Goal: Use online tool/utility: Utilize a website feature to perform a specific function

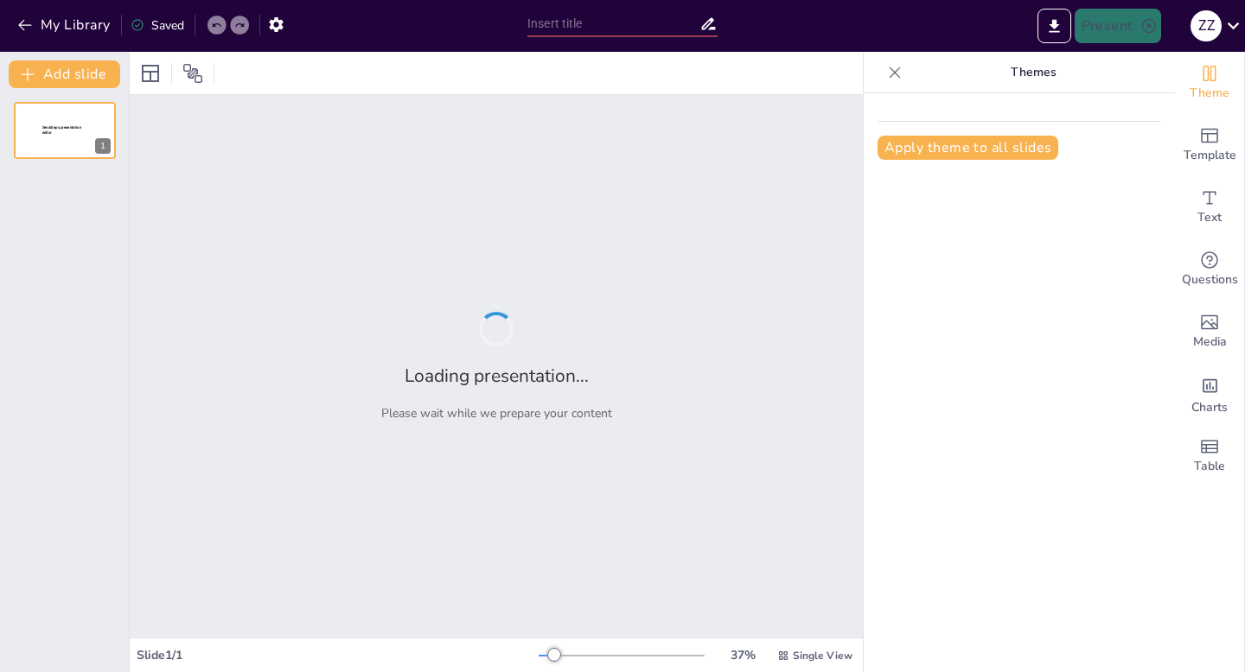
type input "Diferencias entre Temperatura y Calor: Conceptos Fundamentales y Aplicaciones"
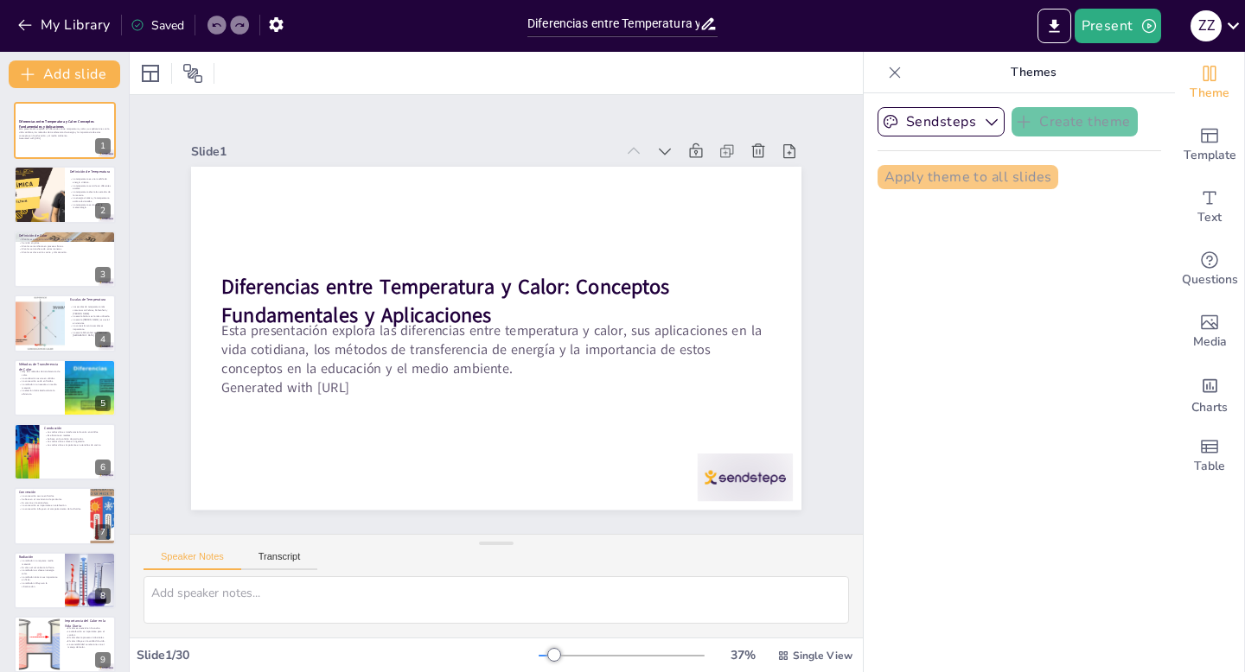
checkbox input "true"
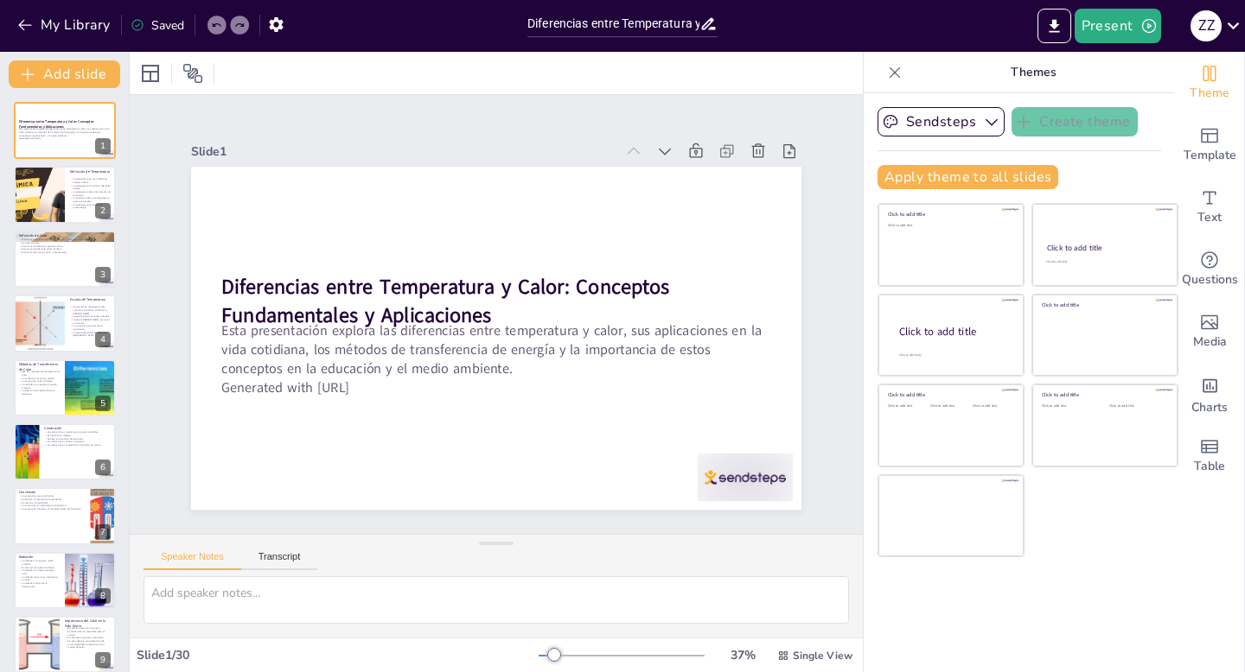
checkbox input "true"
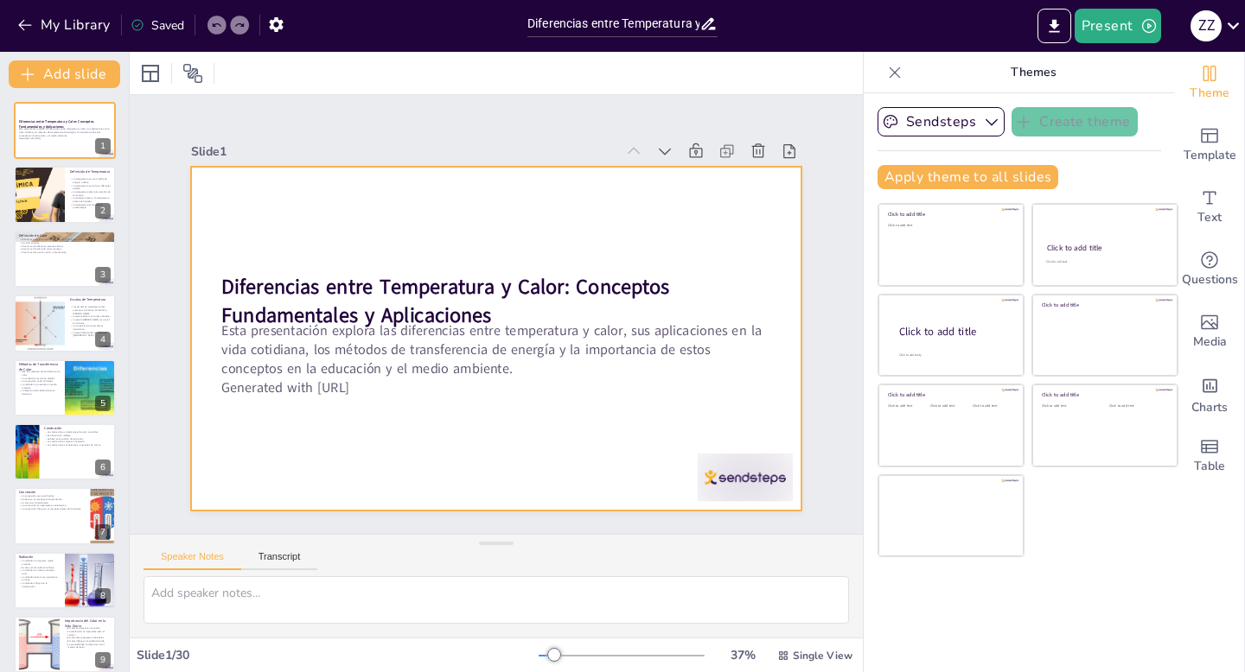
checkbox input "true"
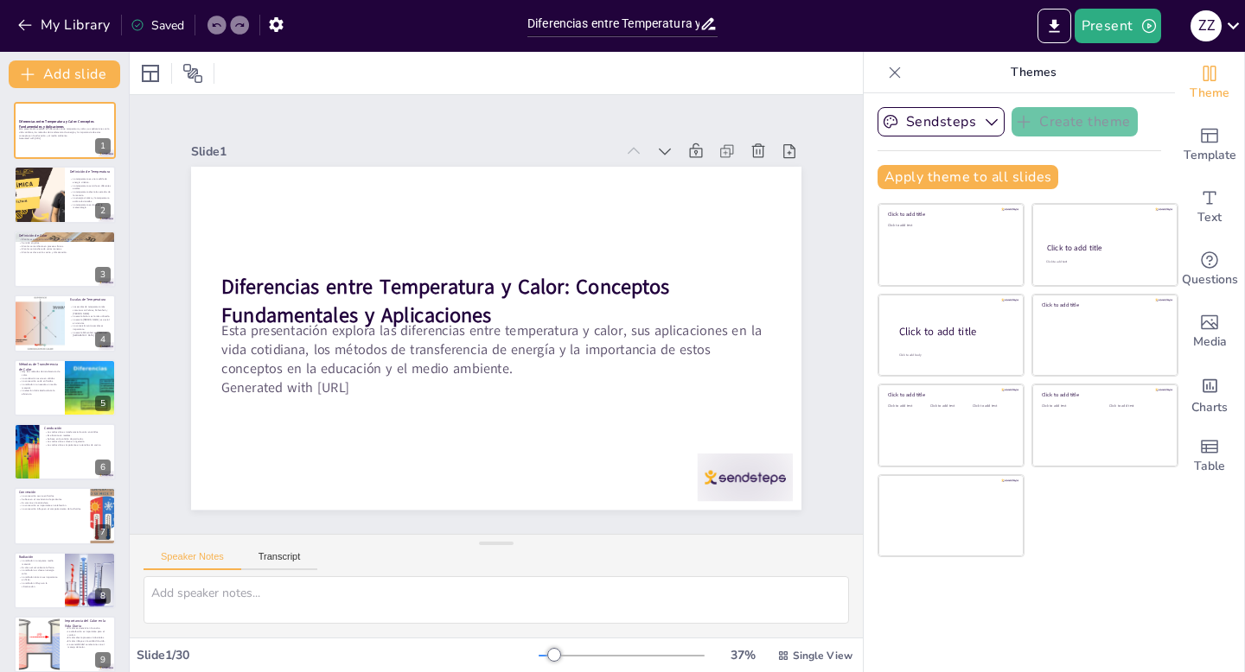
checkbox input "true"
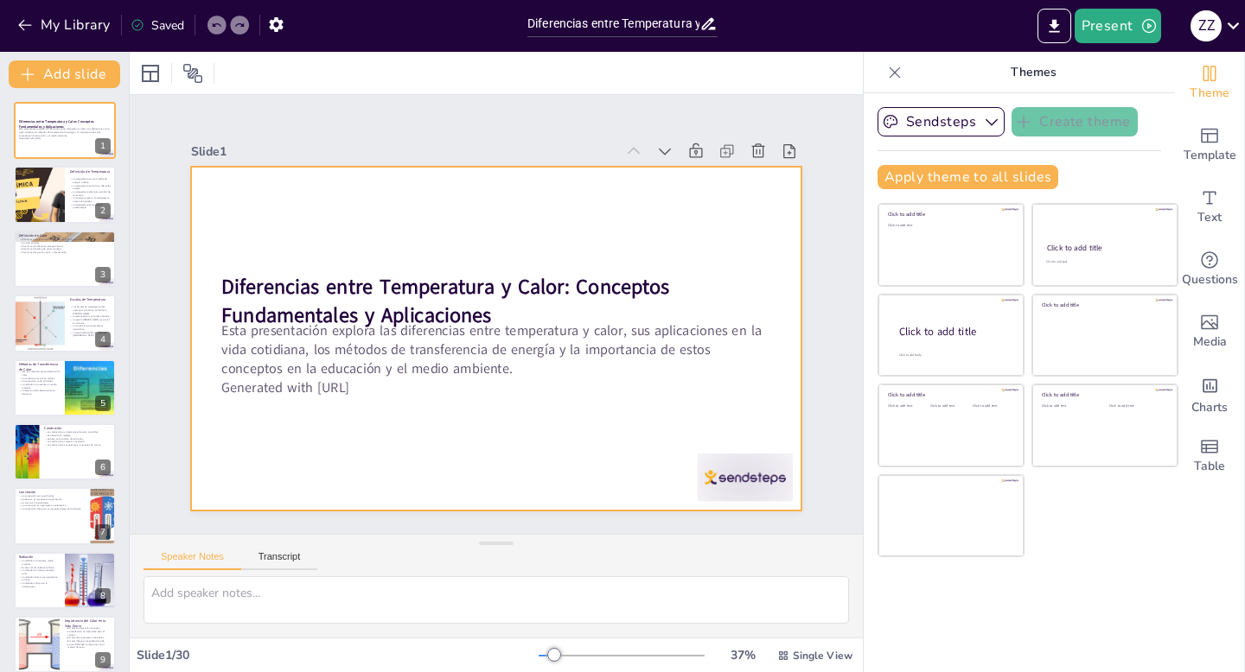
checkbox input "true"
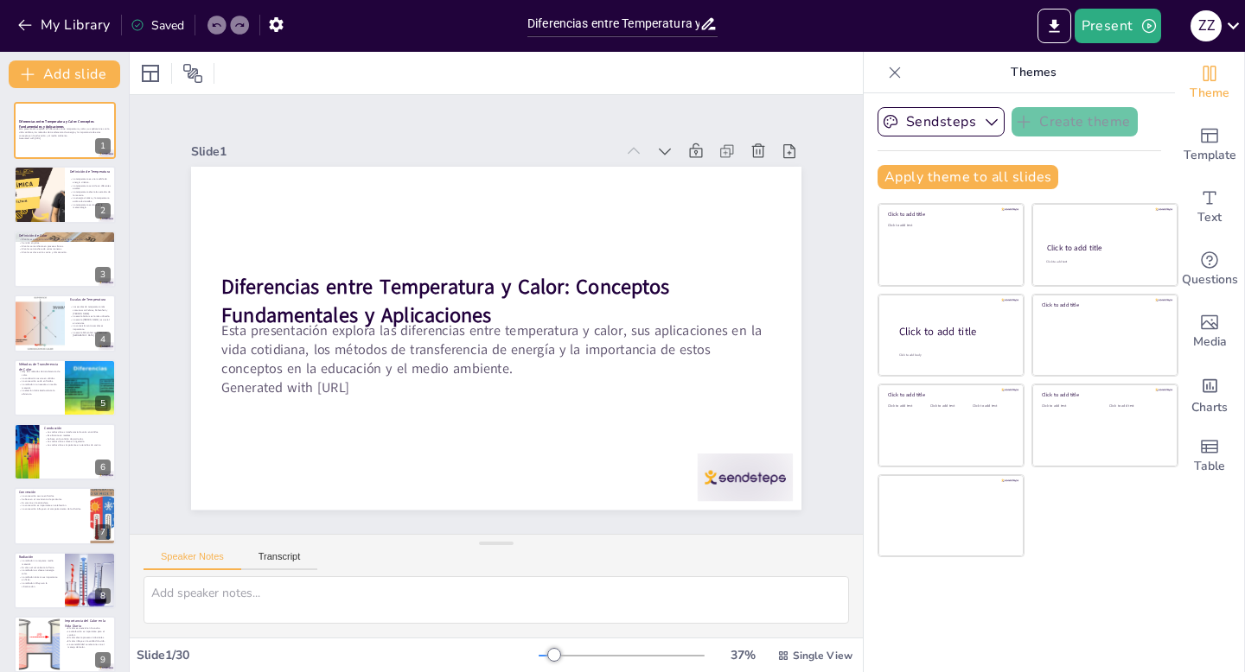
checkbox input "true"
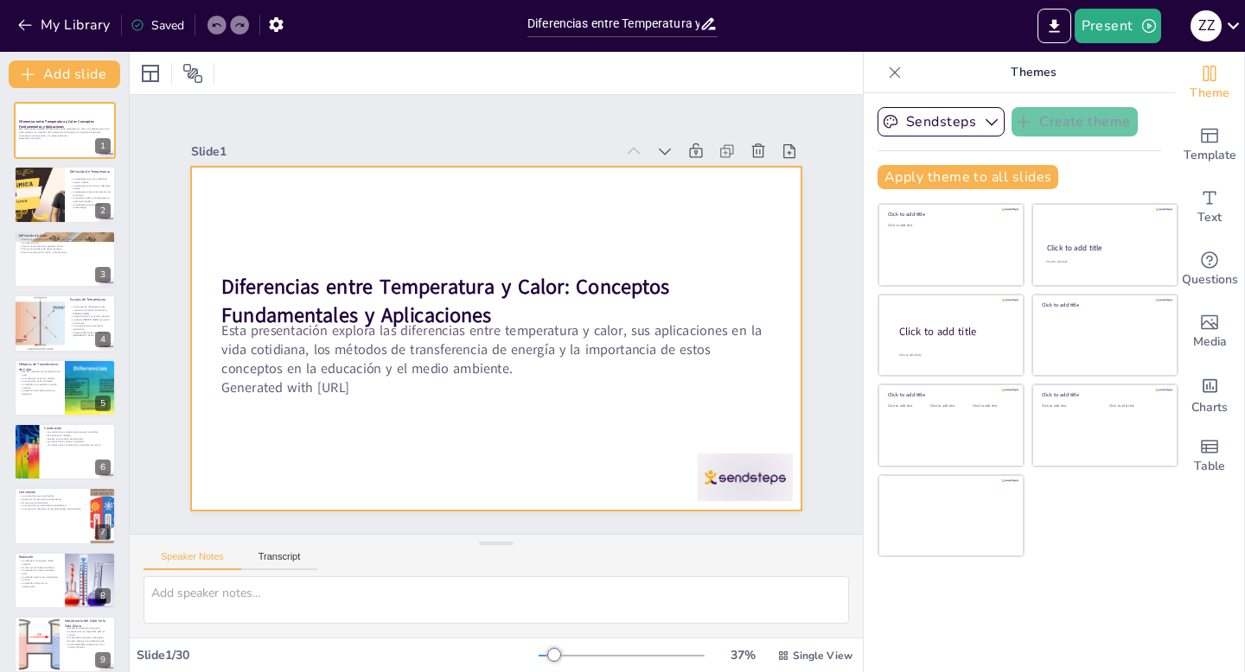
checkbox input "true"
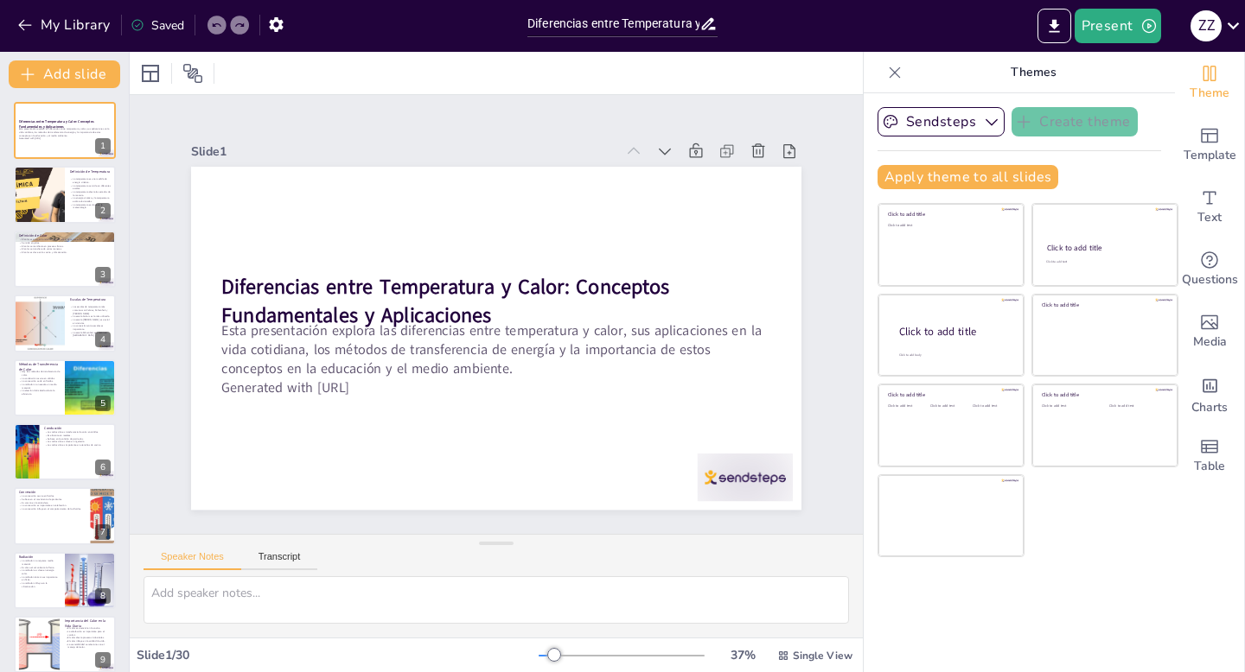
checkbox input "true"
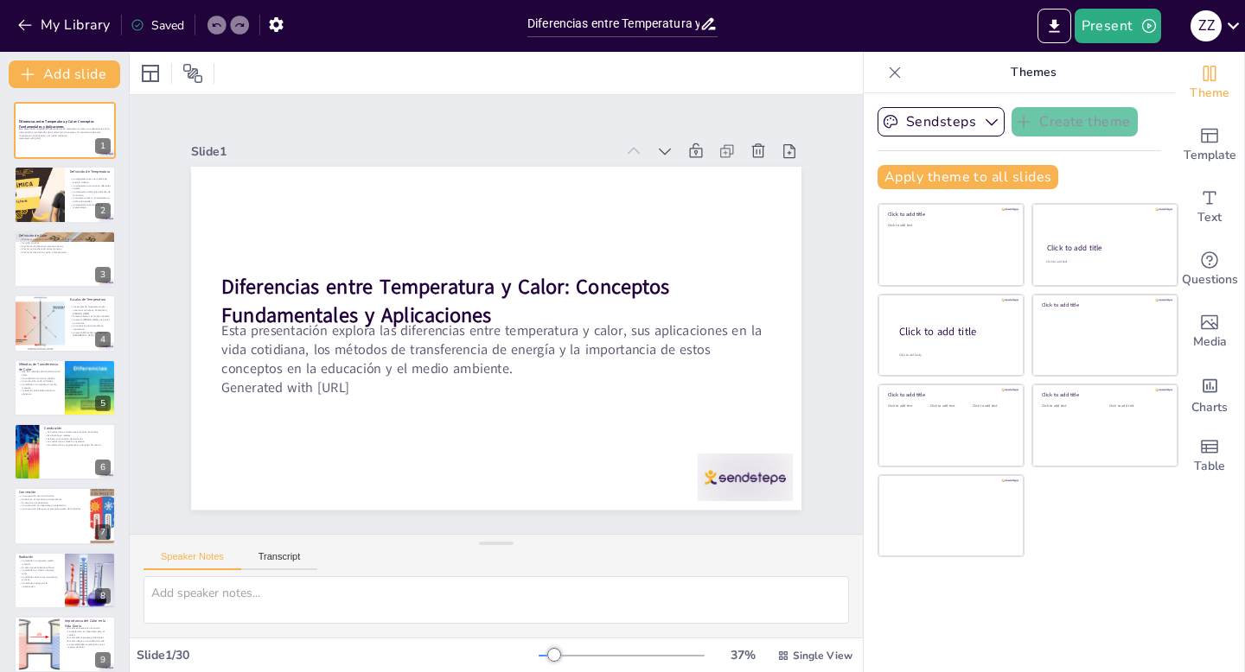
checkbox input "true"
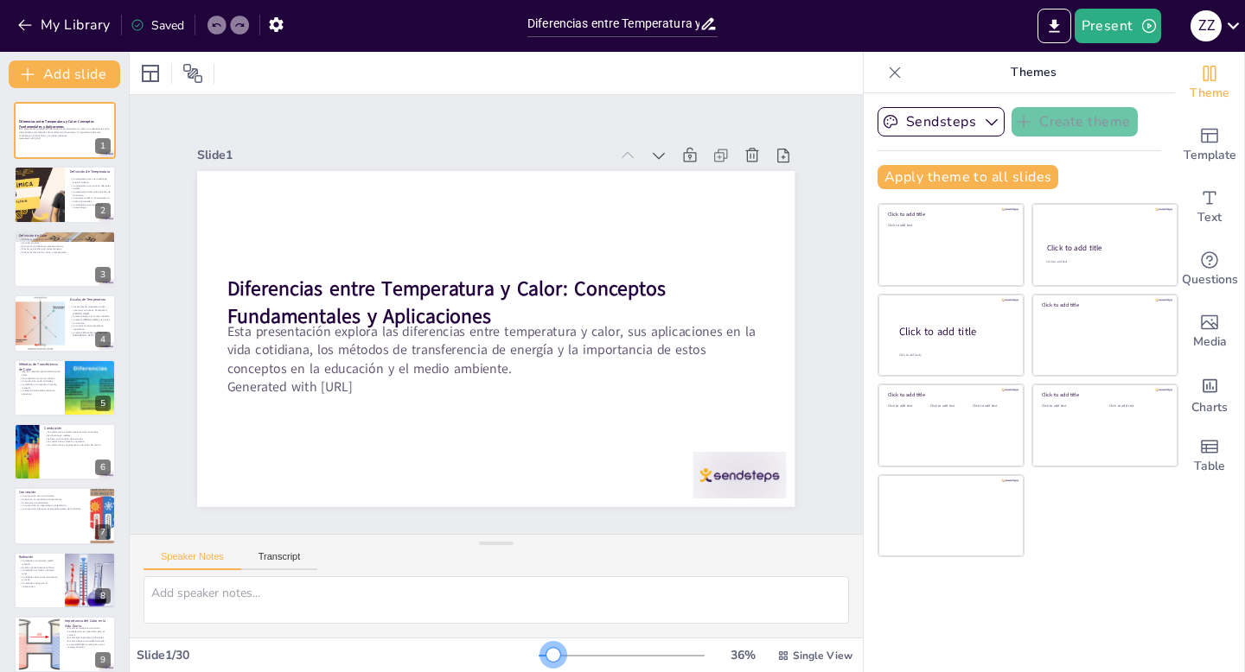
checkbox input "true"
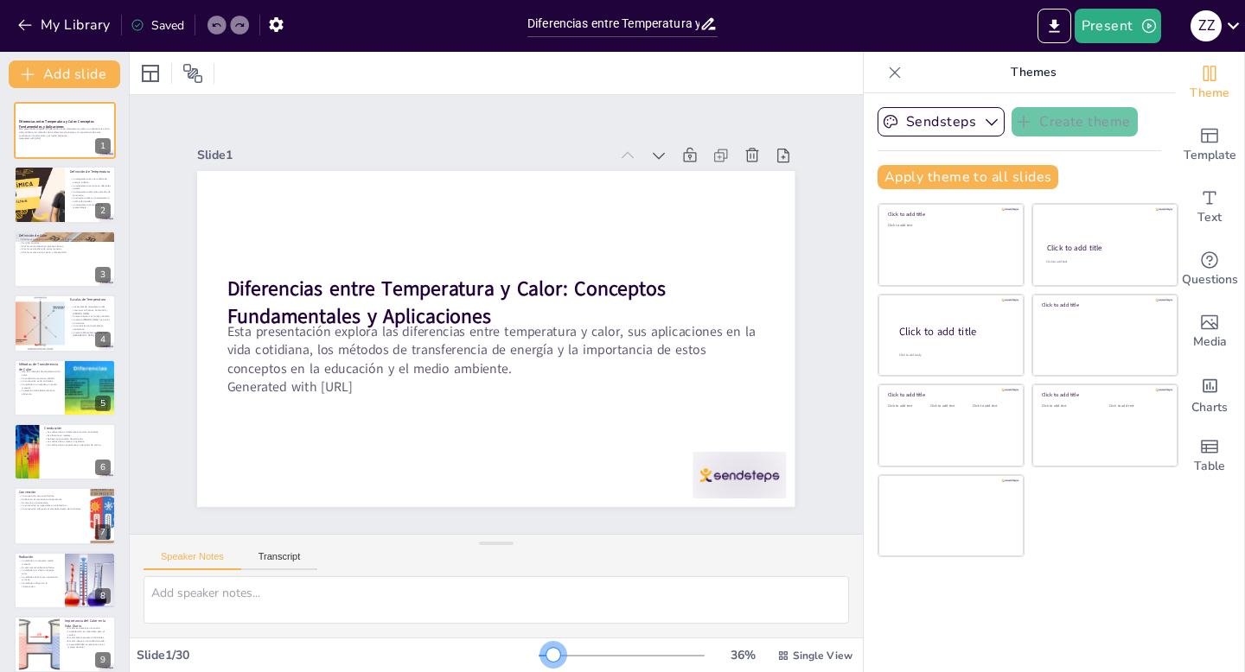
checkbox input "true"
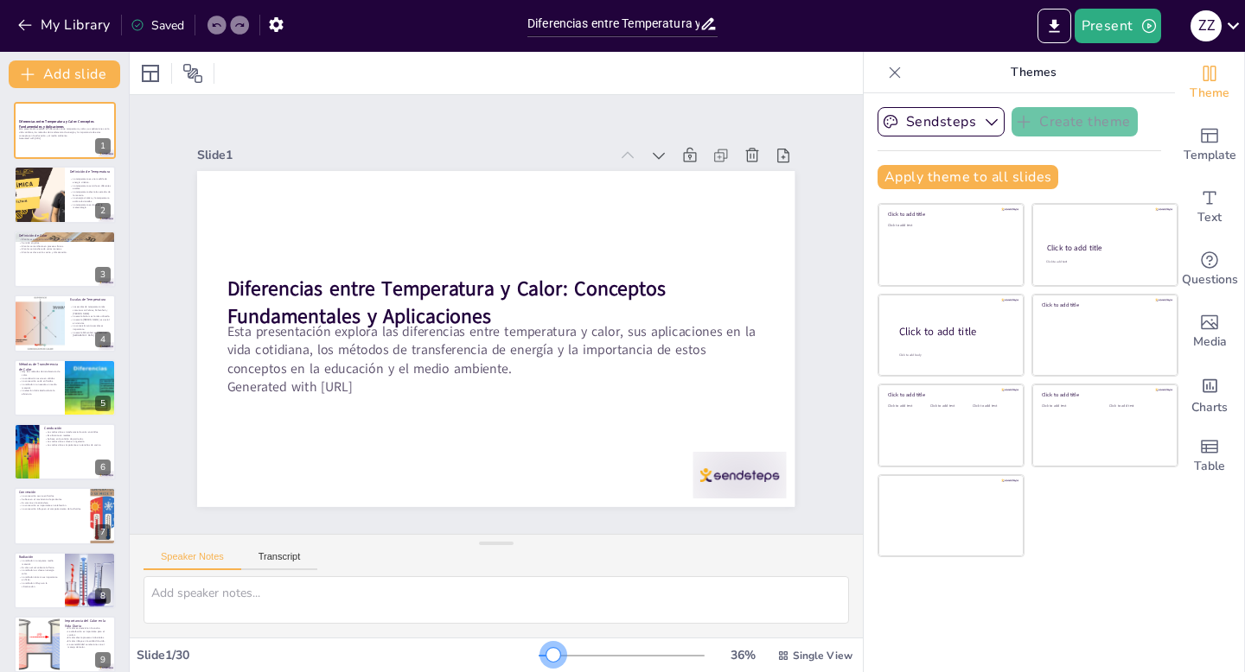
checkbox input "true"
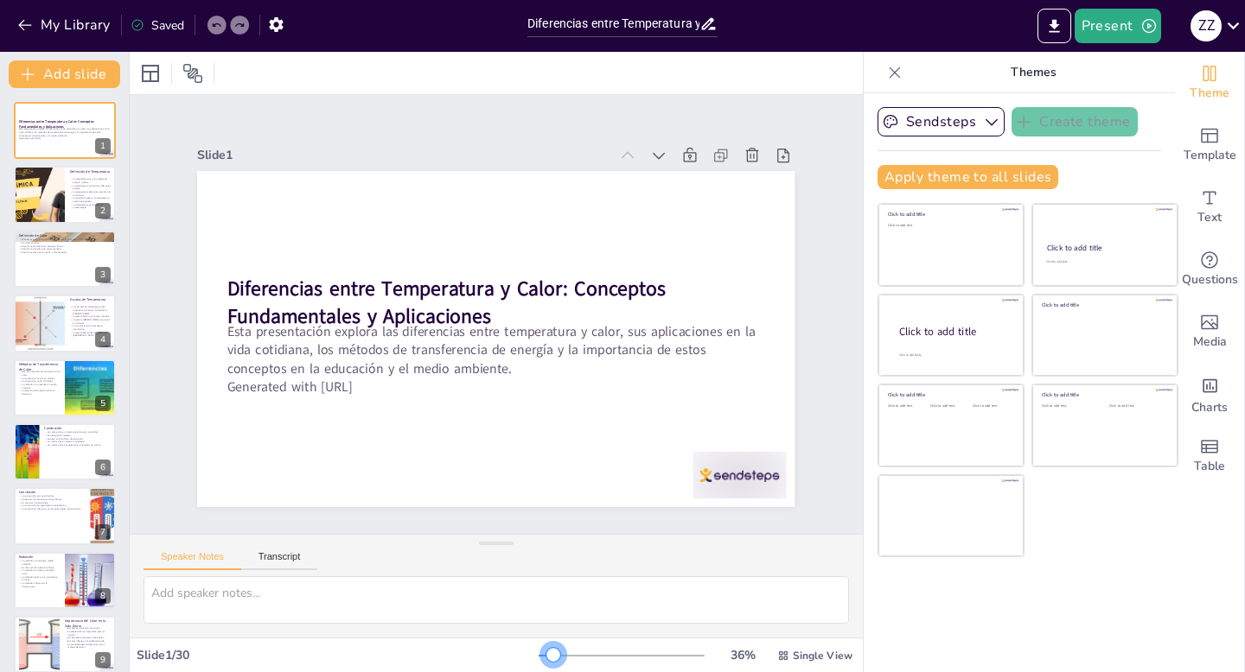
checkbox input "true"
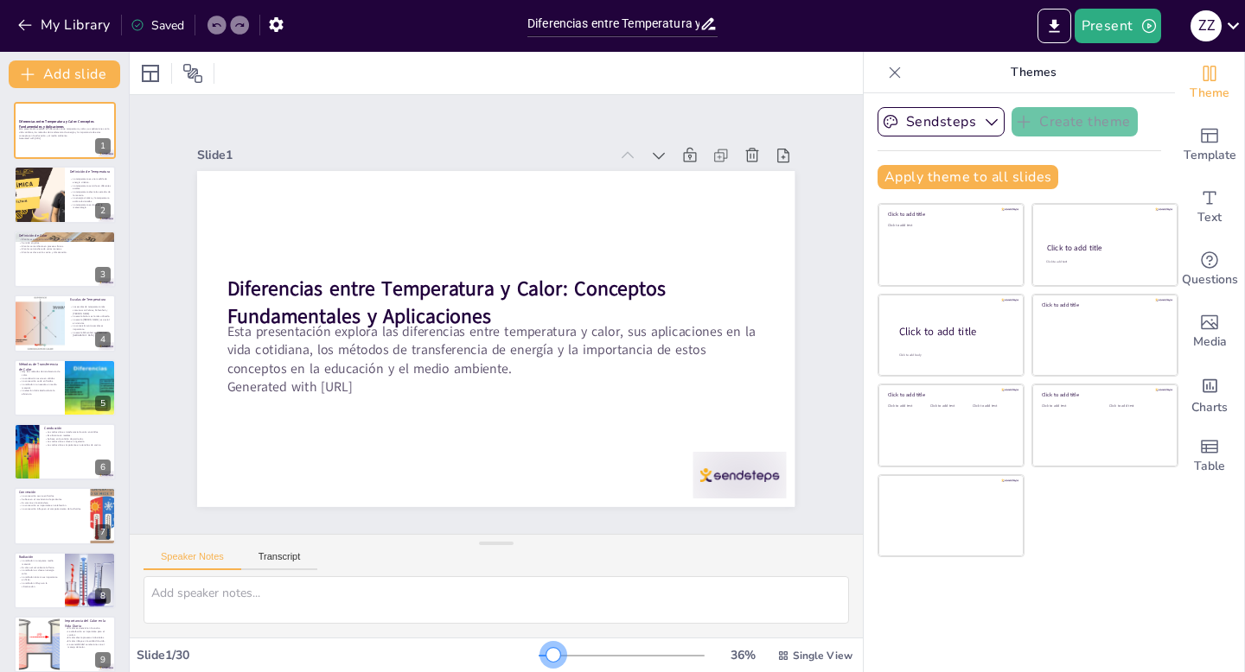
checkbox input "true"
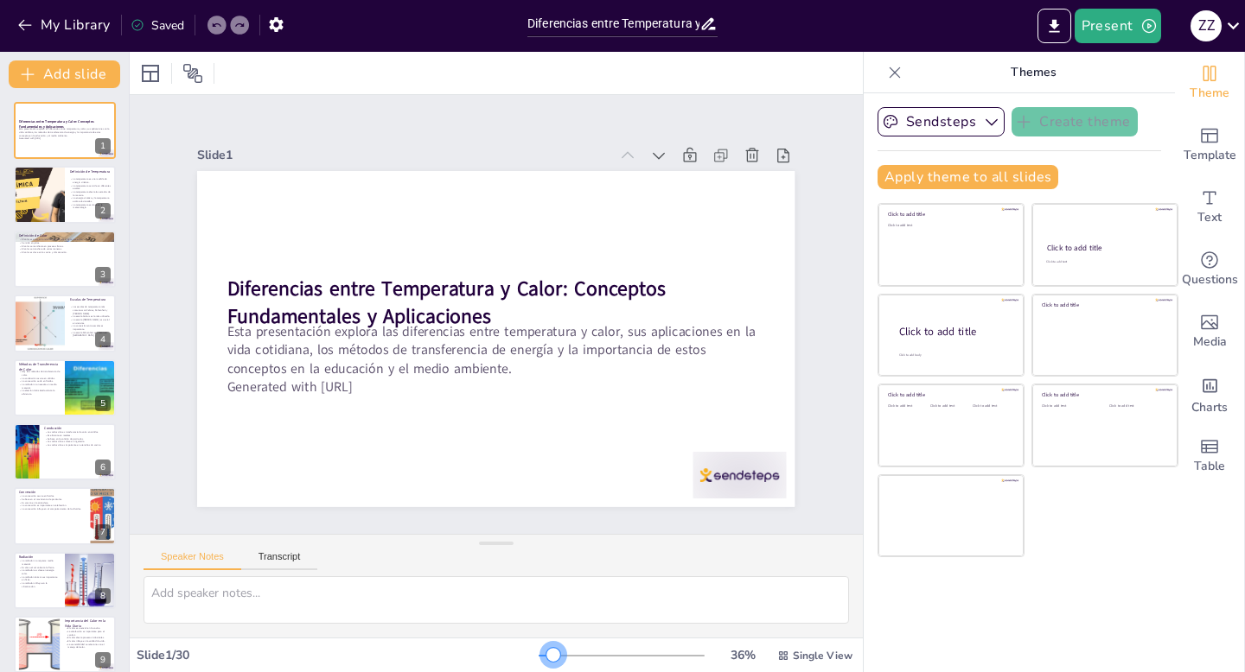
checkbox input "true"
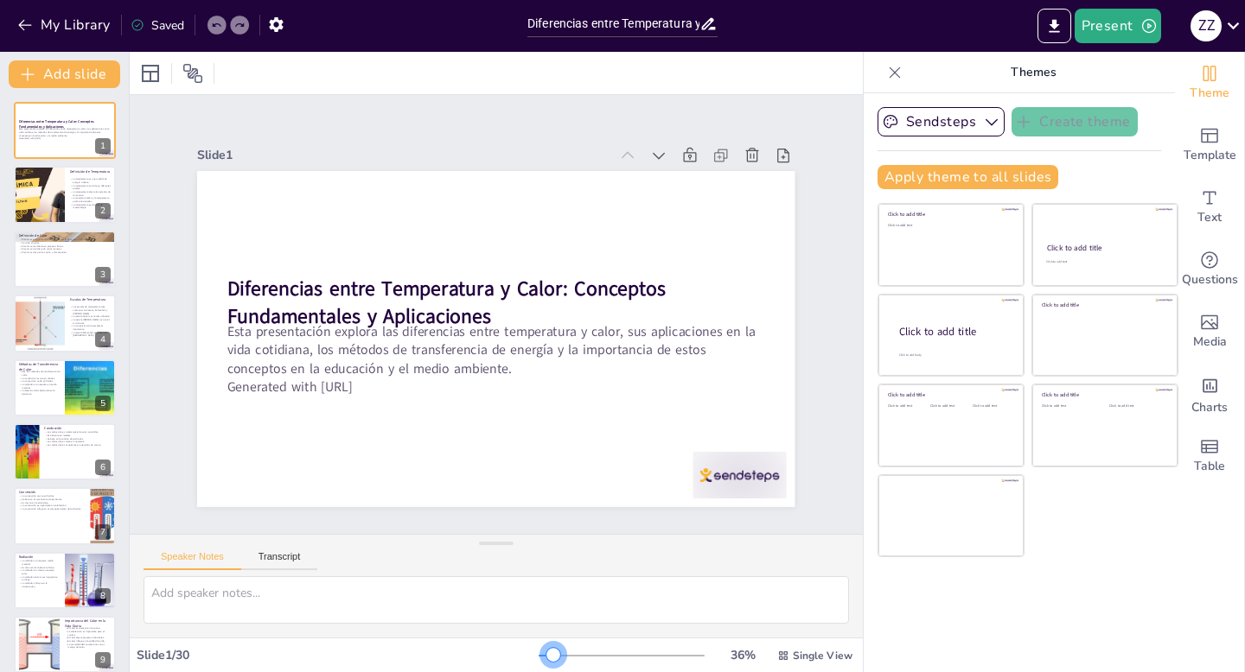
checkbox input "true"
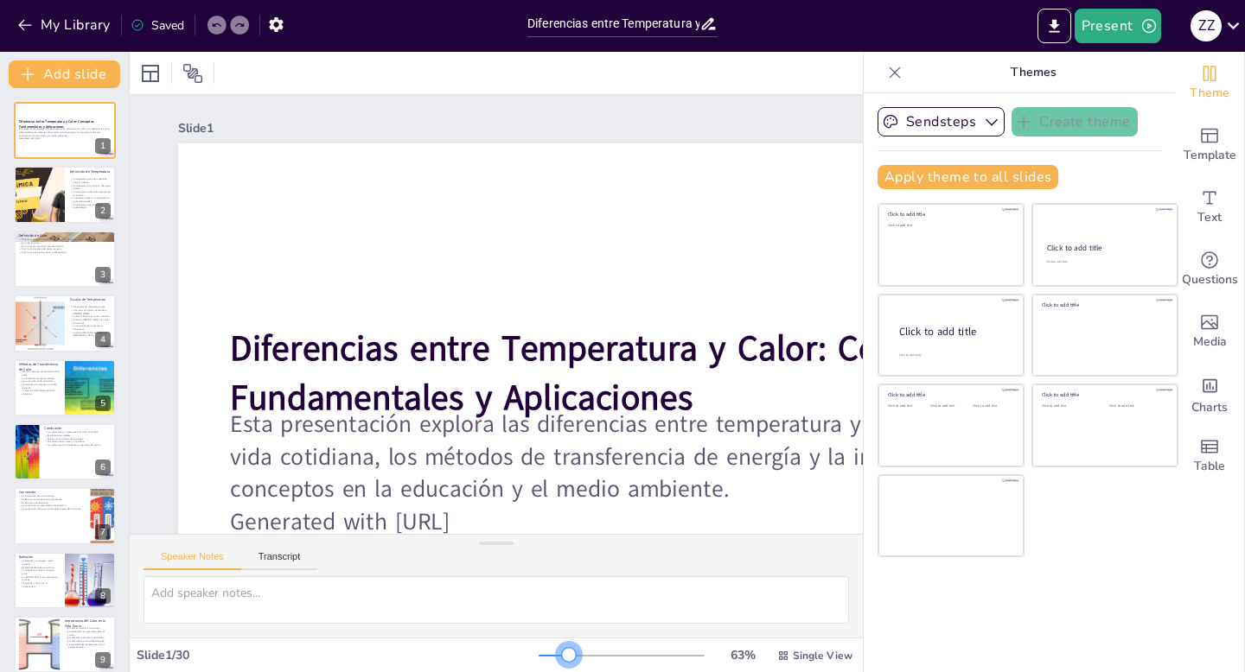
checkbox input "true"
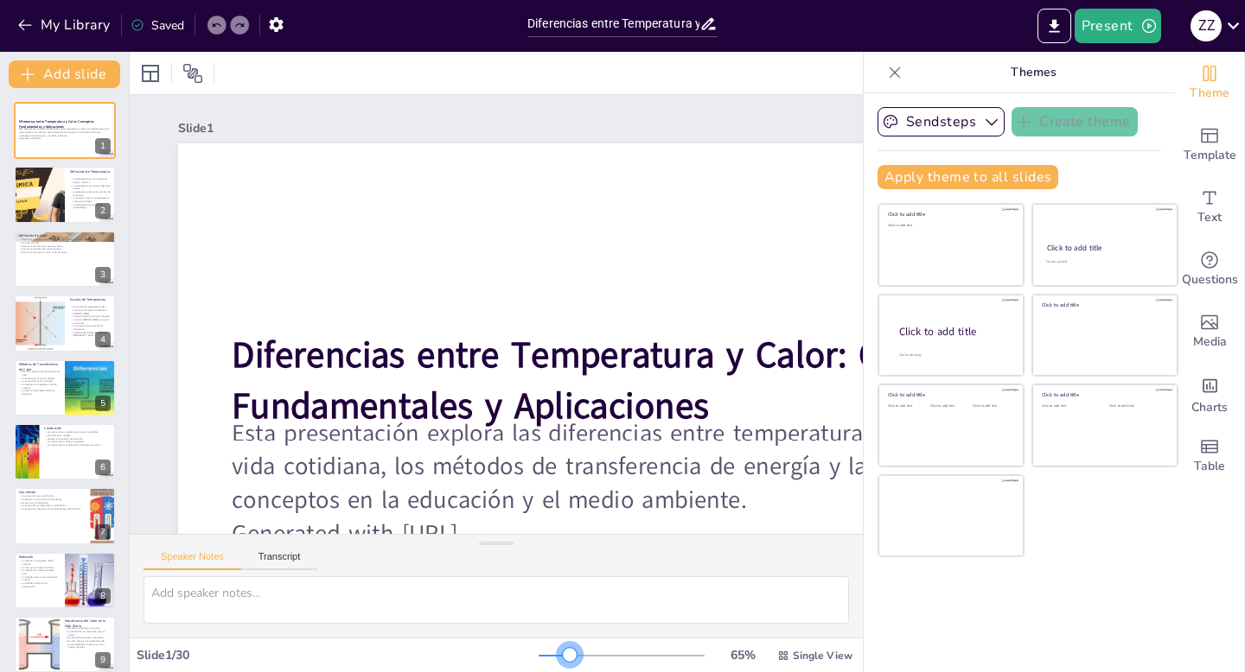
checkbox input "true"
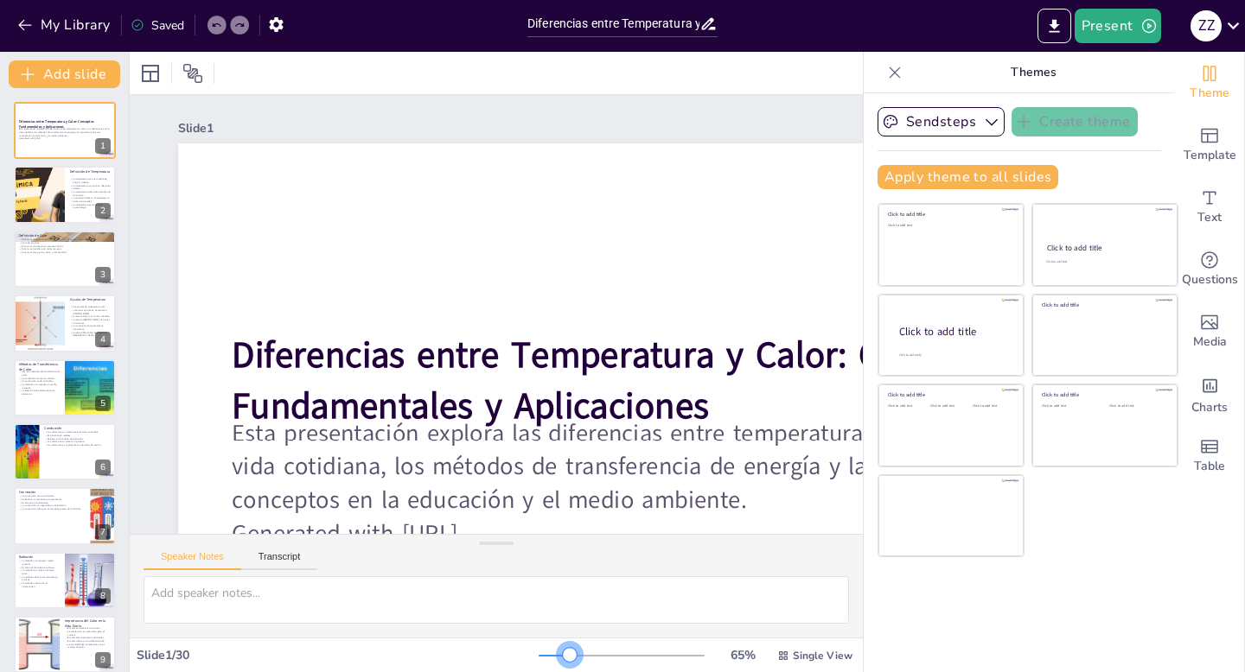
drag, startPoint x: 541, startPoint y: 651, endPoint x: 557, endPoint y: 650, distance: 15.6
click at [563, 650] on div at bounding box center [570, 655] width 14 height 14
checkbox input "true"
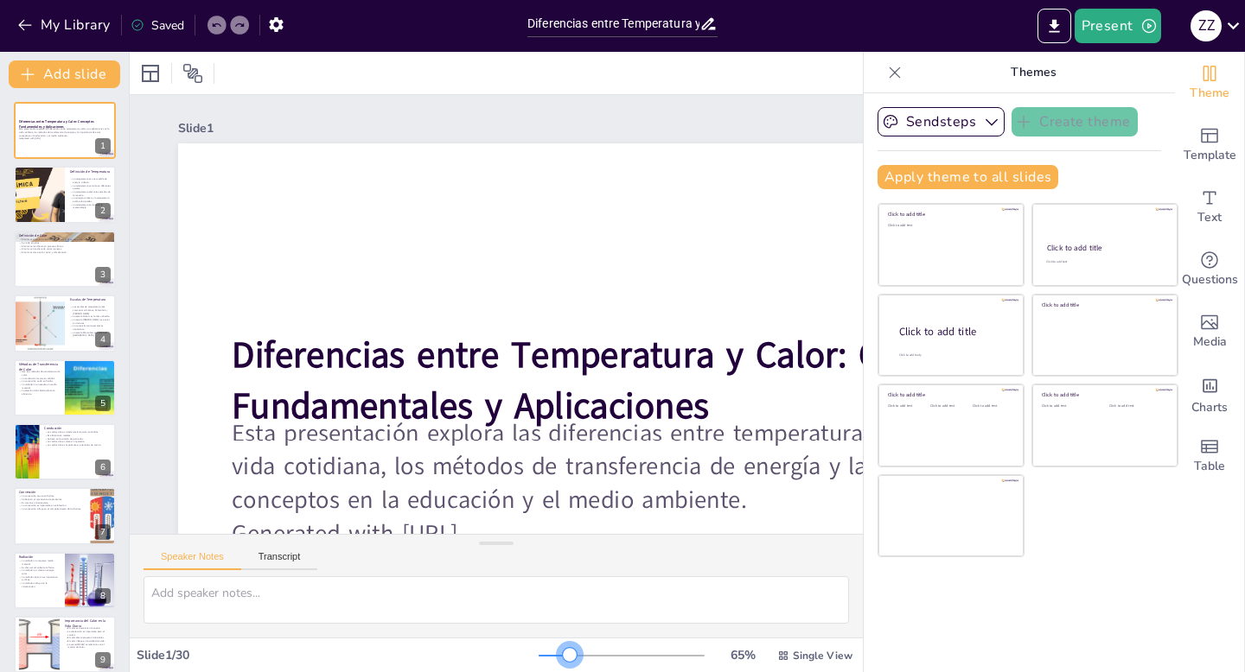
checkbox input "true"
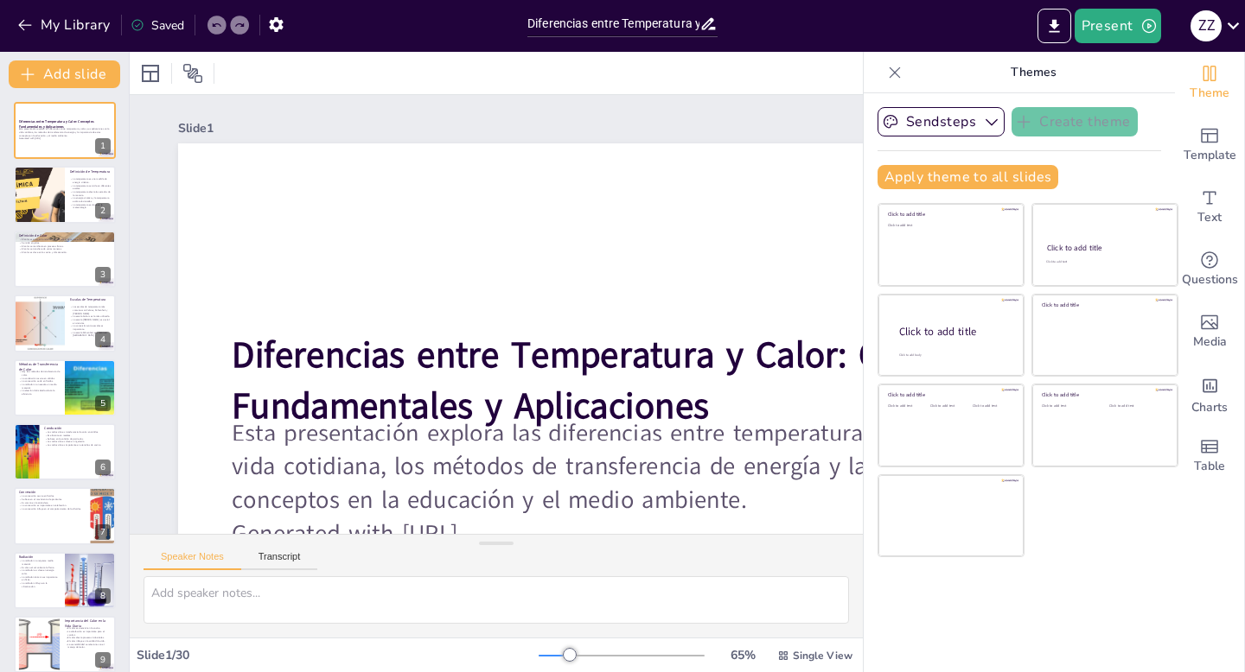
checkbox input "true"
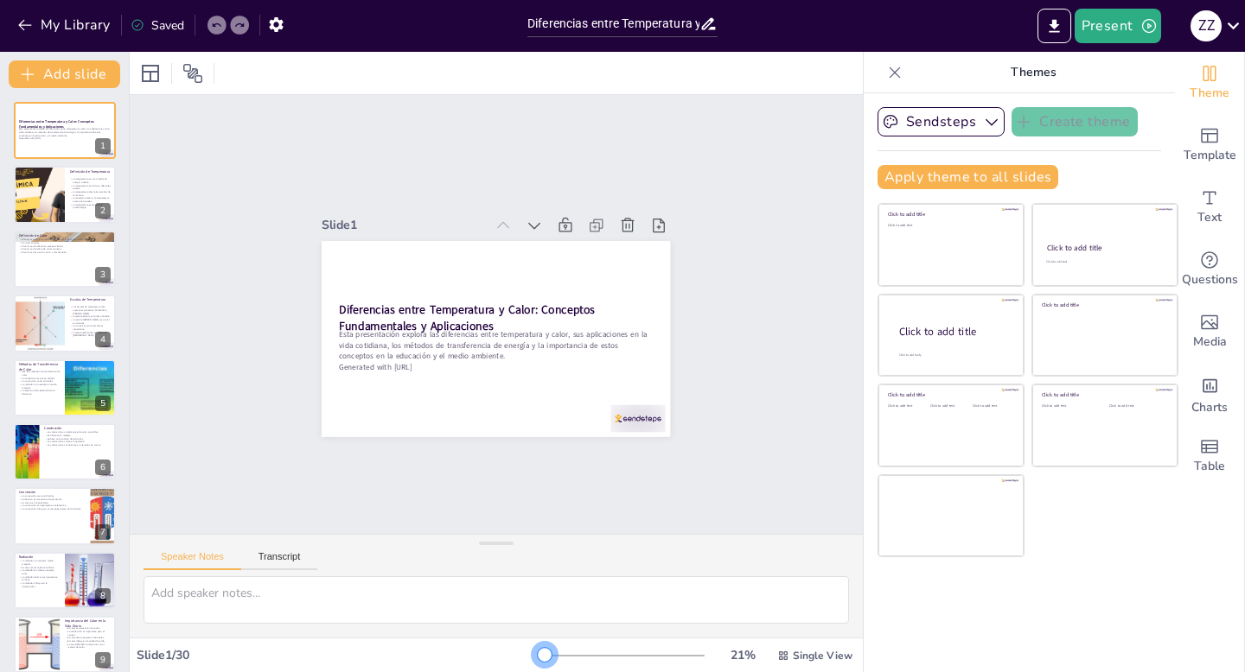
checkbox input "true"
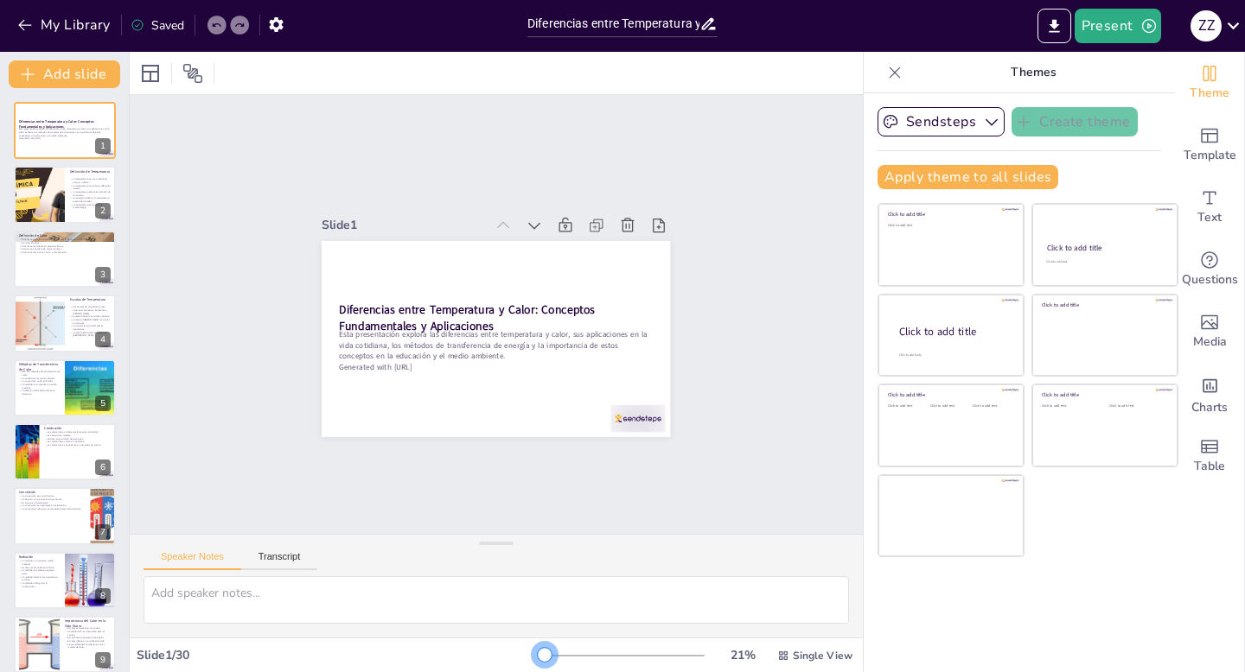
checkbox input "true"
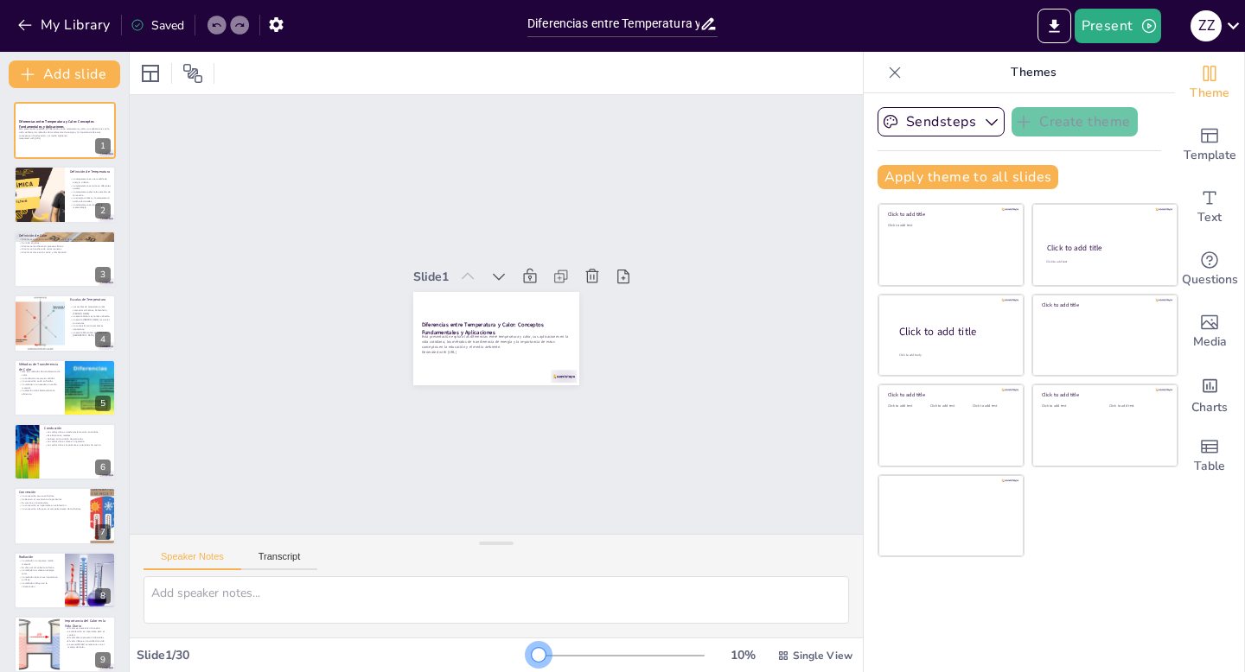
drag, startPoint x: 533, startPoint y: 650, endPoint x: 507, endPoint y: 650, distance: 25.9
click at [507, 650] on div "Slide 1 / 30 10 % Single View" at bounding box center [496, 656] width 733 height 28
checkbox input "true"
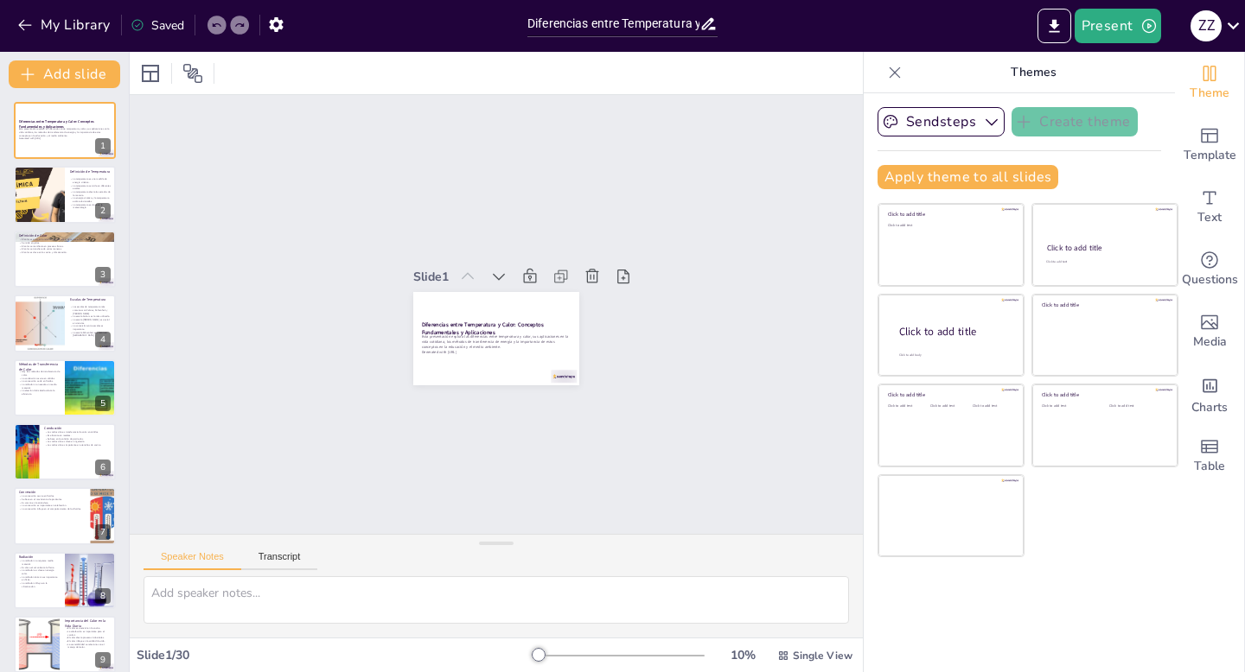
checkbox input "true"
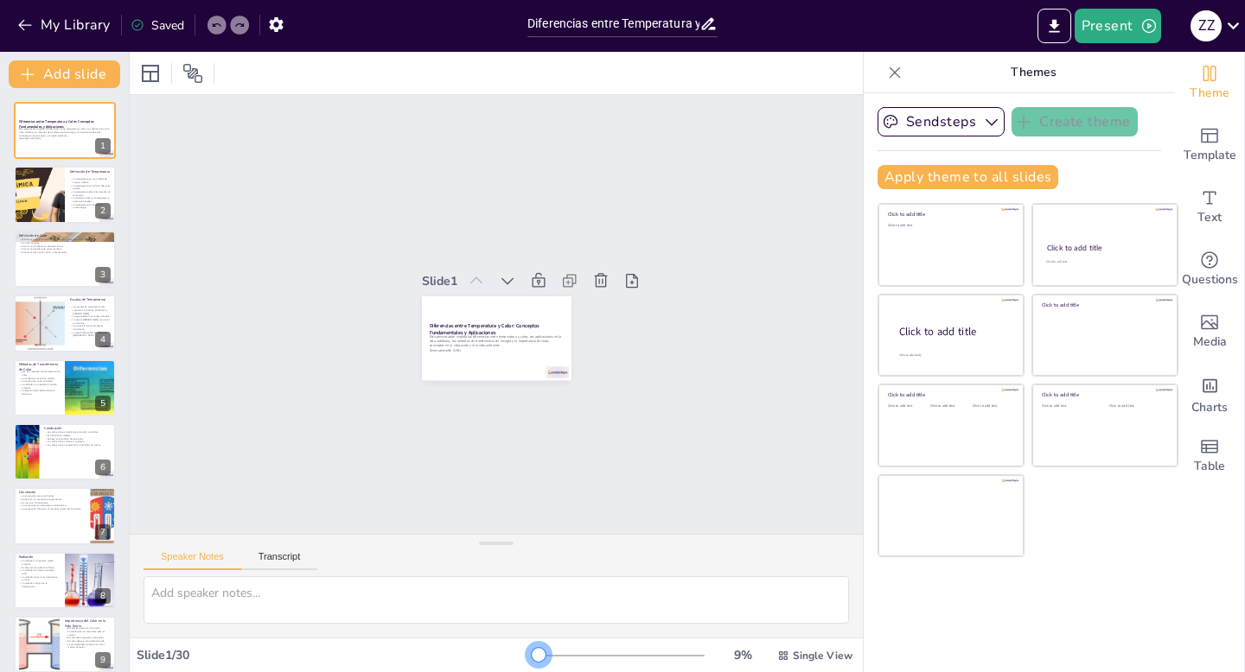
checkbox input "true"
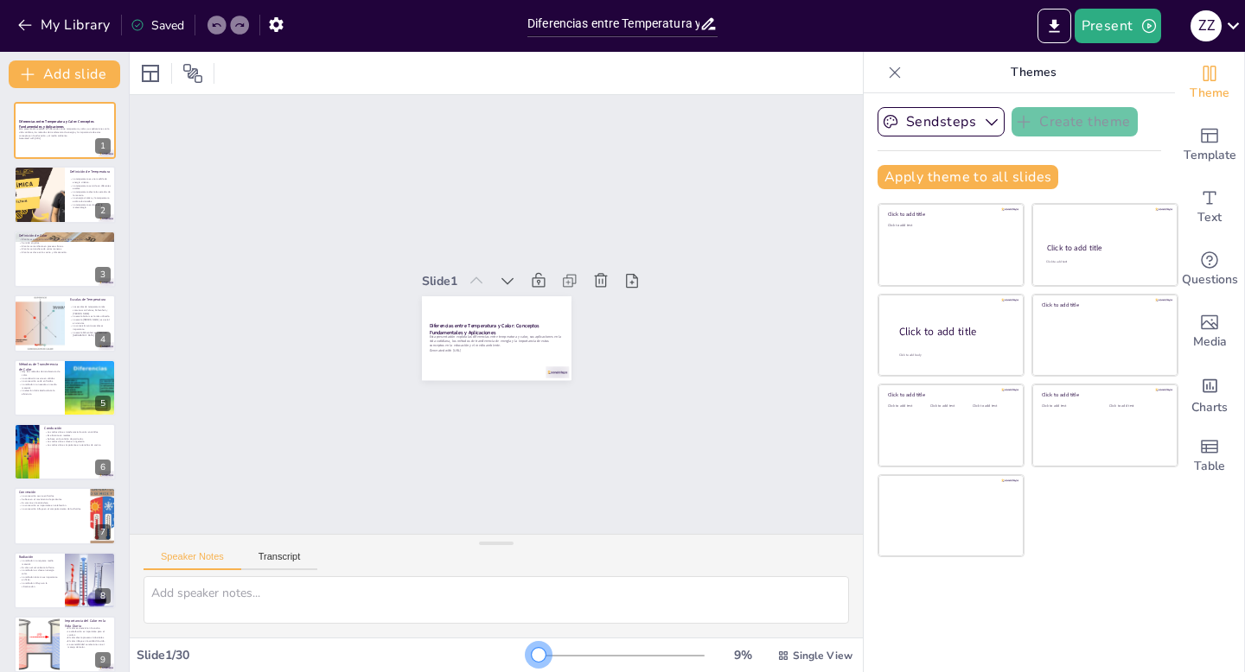
checkbox input "true"
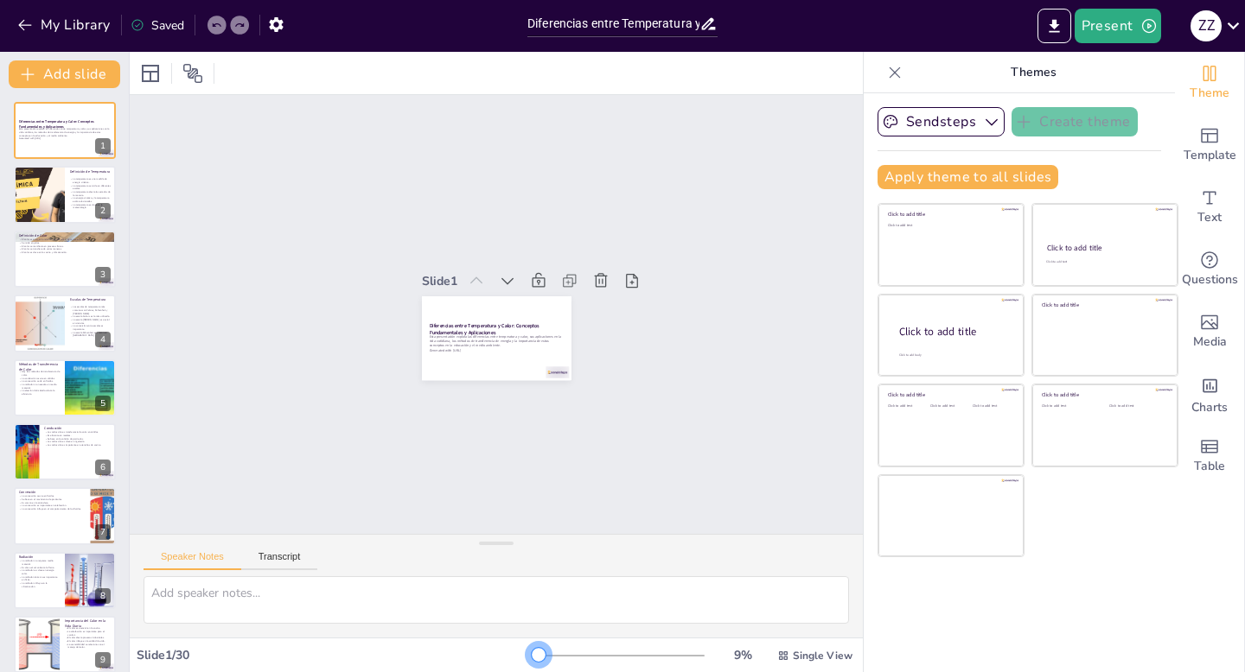
checkbox input "true"
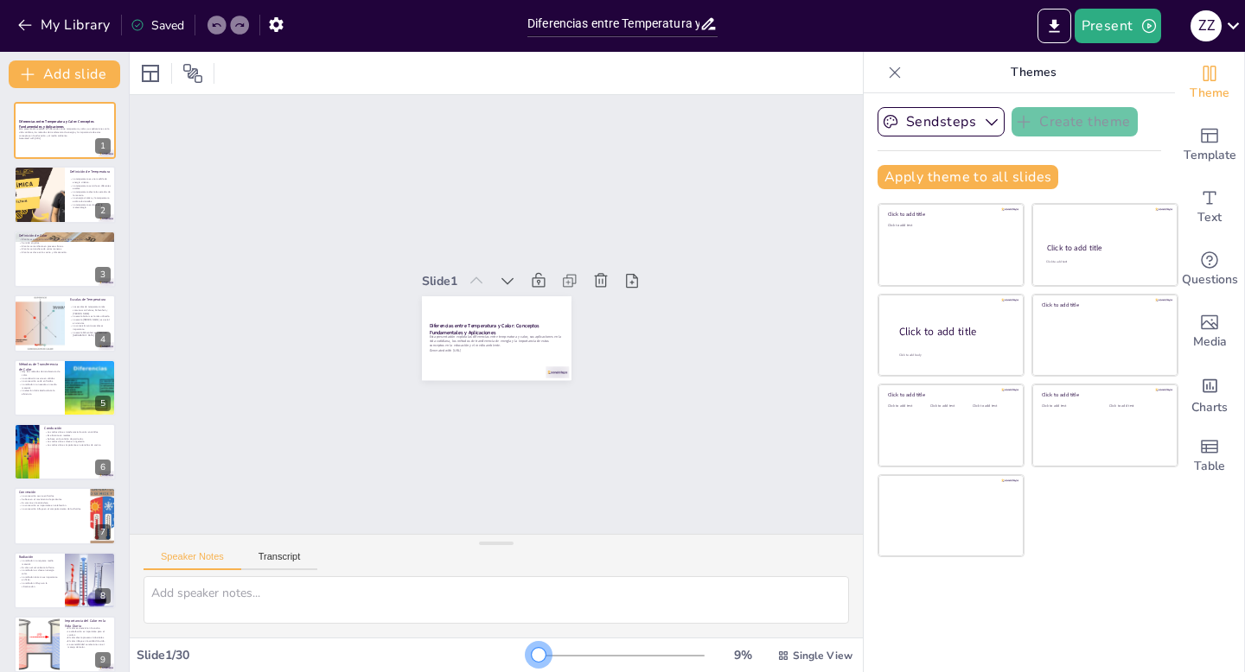
checkbox input "true"
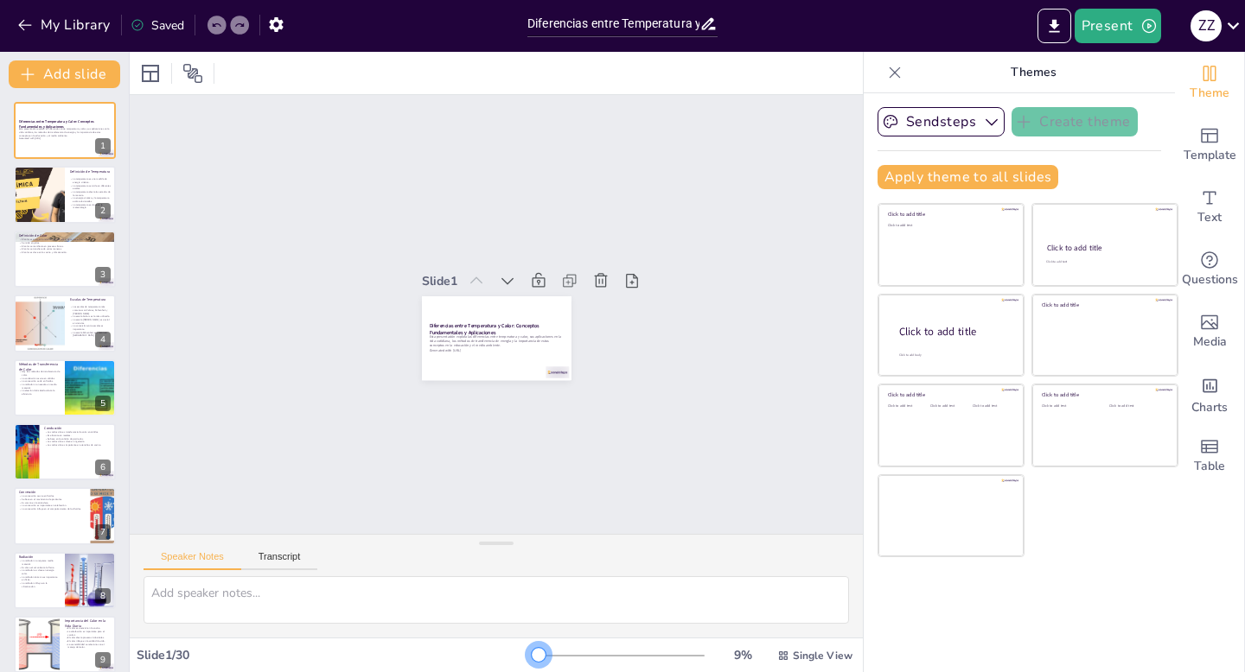
checkbox input "true"
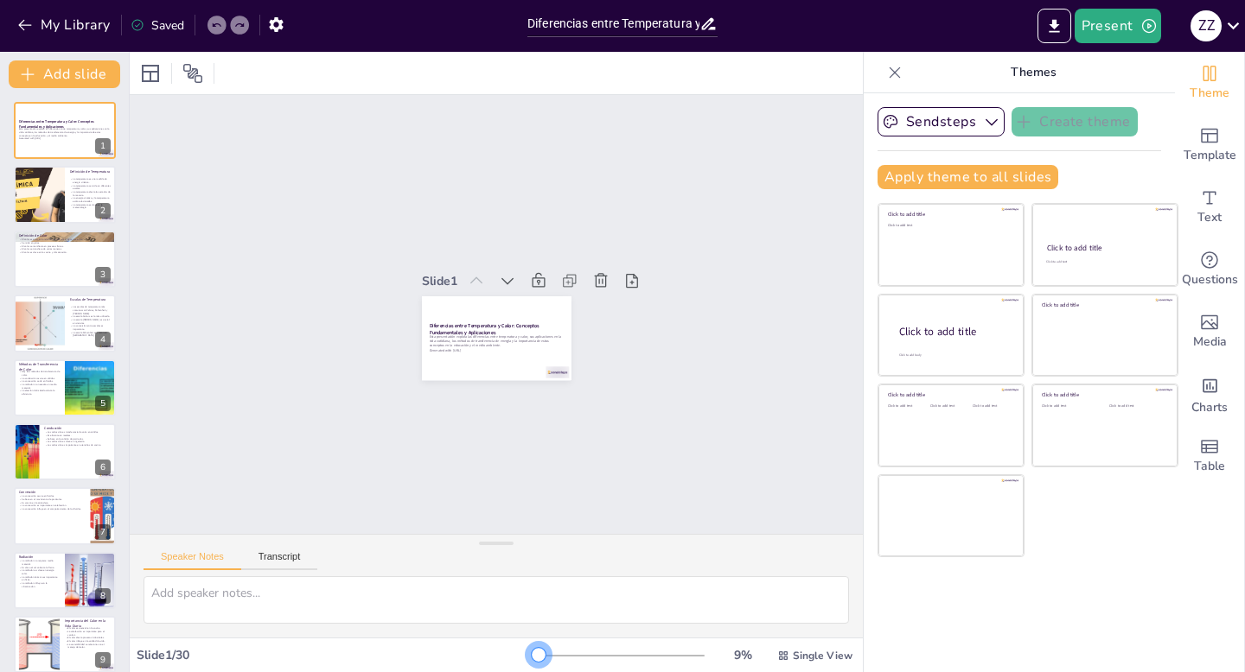
checkbox input "true"
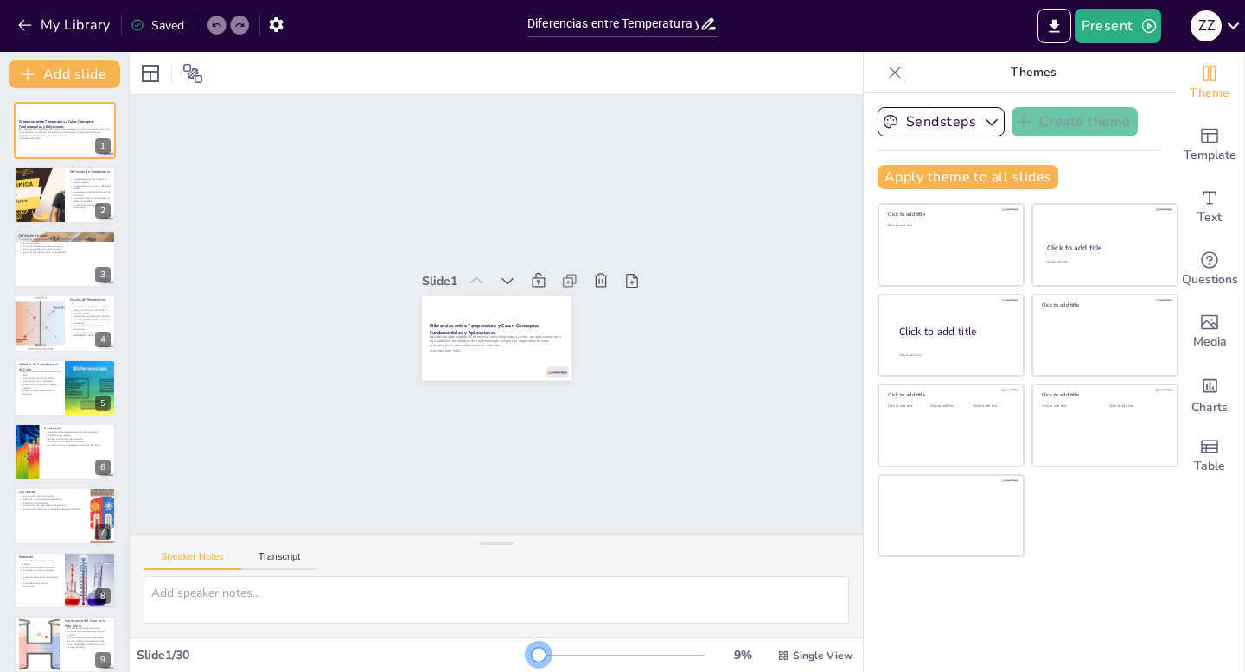
checkbox input "true"
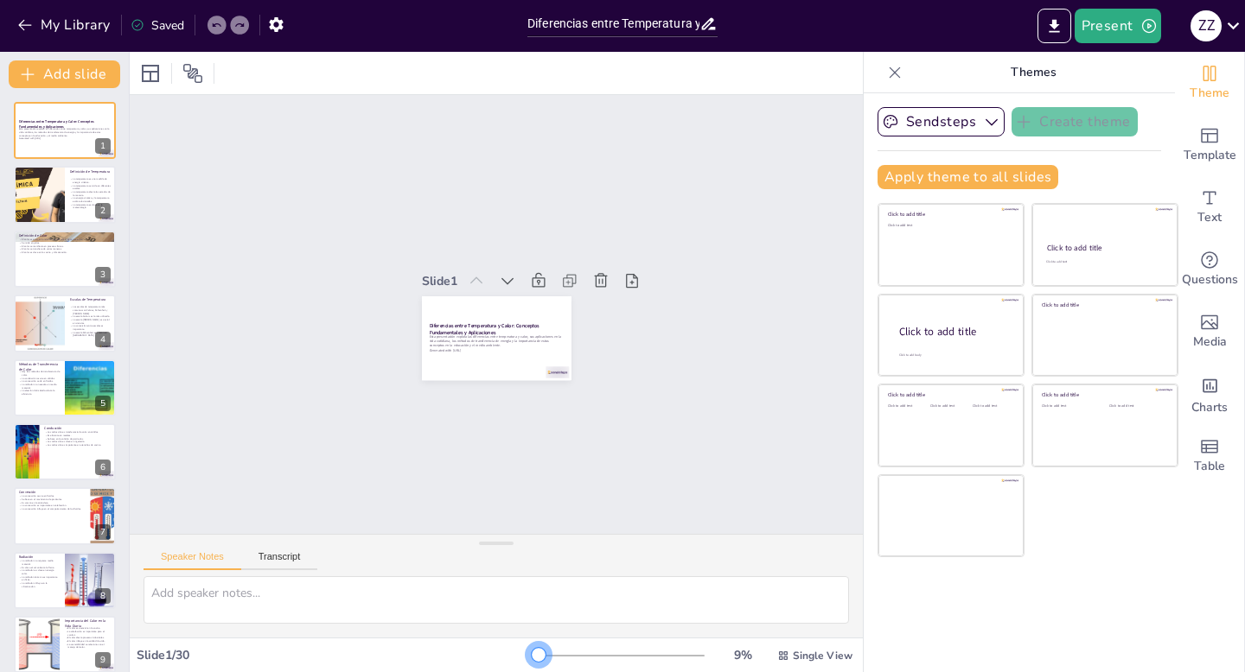
checkbox input "true"
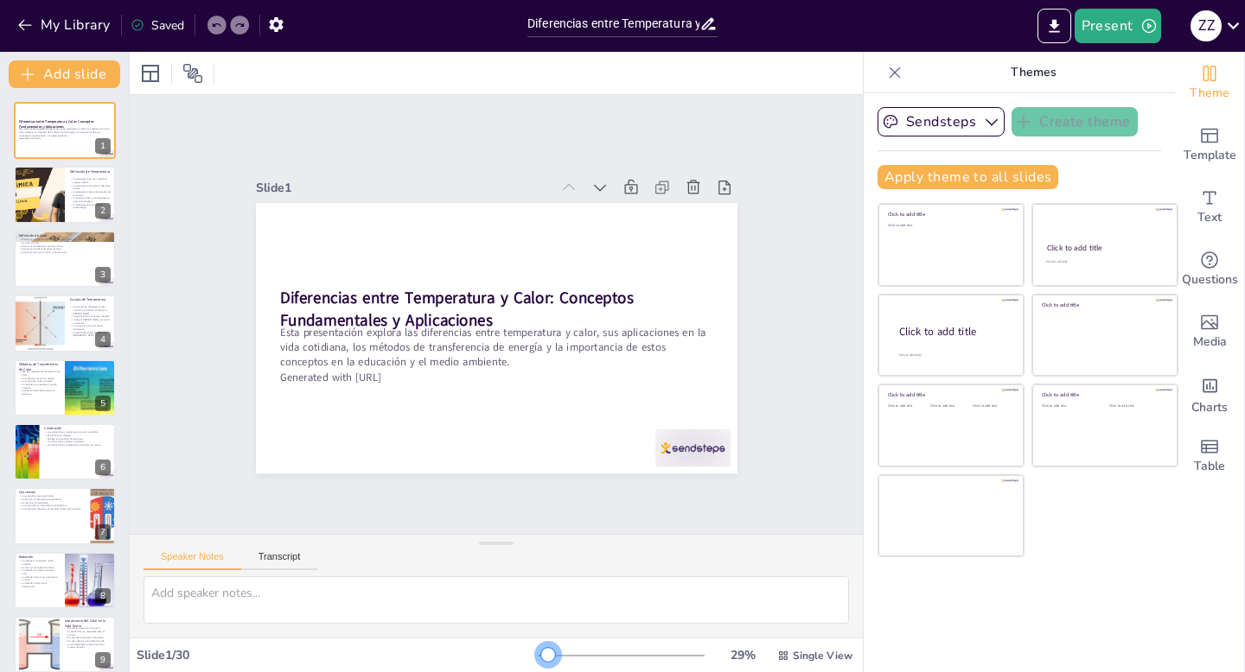
checkbox input "true"
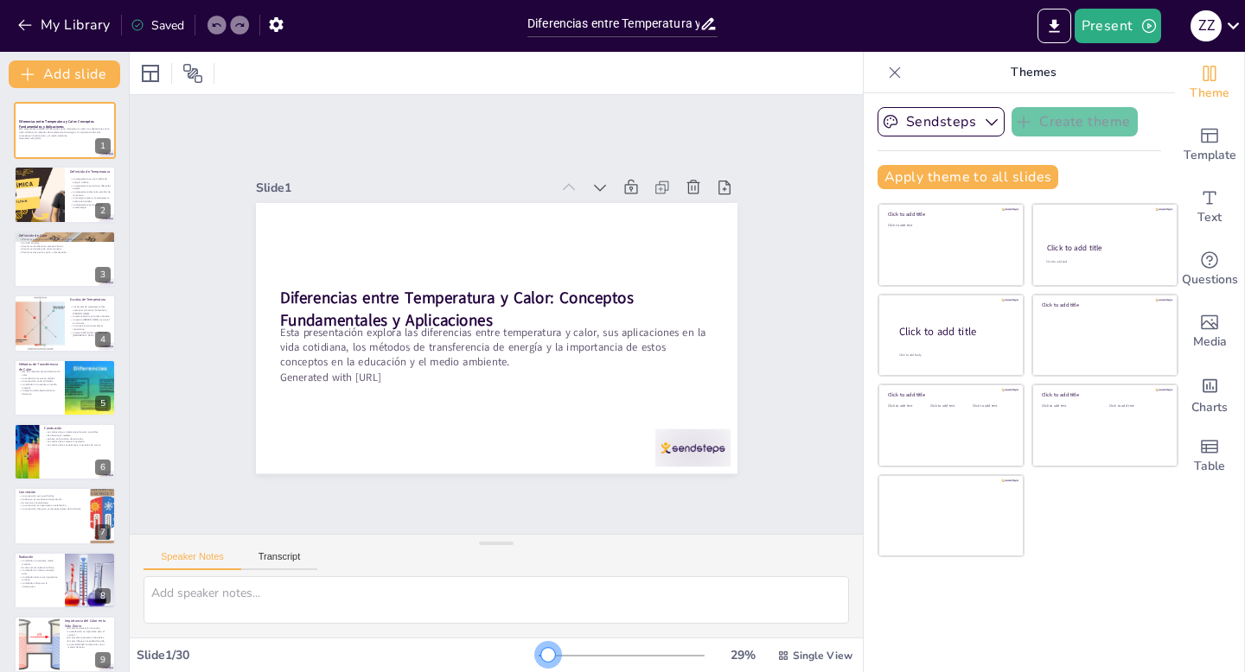
checkbox input "true"
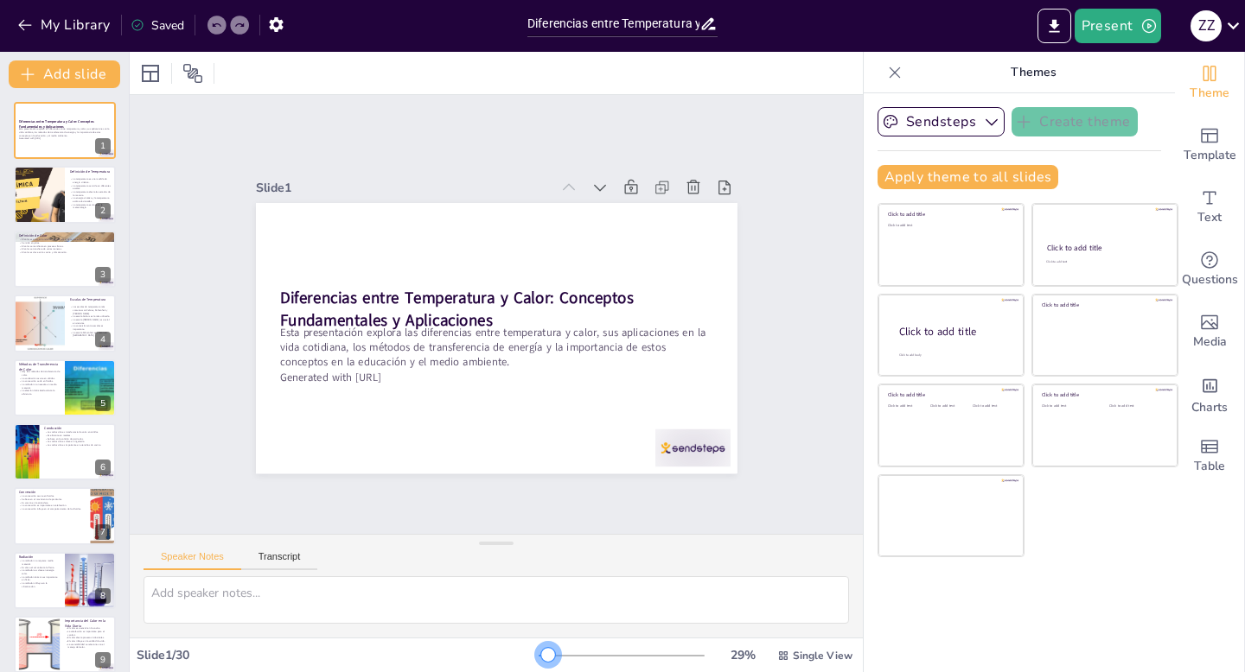
drag, startPoint x: 526, startPoint y: 655, endPoint x: 539, endPoint y: 655, distance: 12.1
click at [541, 655] on div at bounding box center [548, 655] width 14 height 14
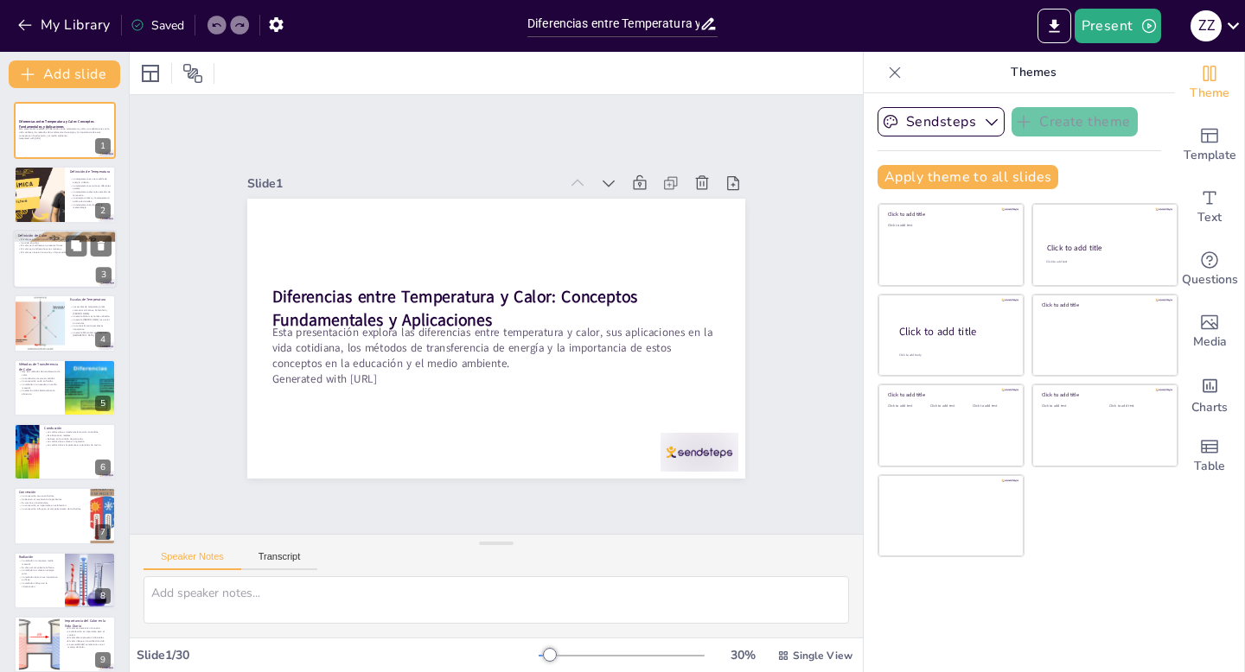
checkbox input "true"
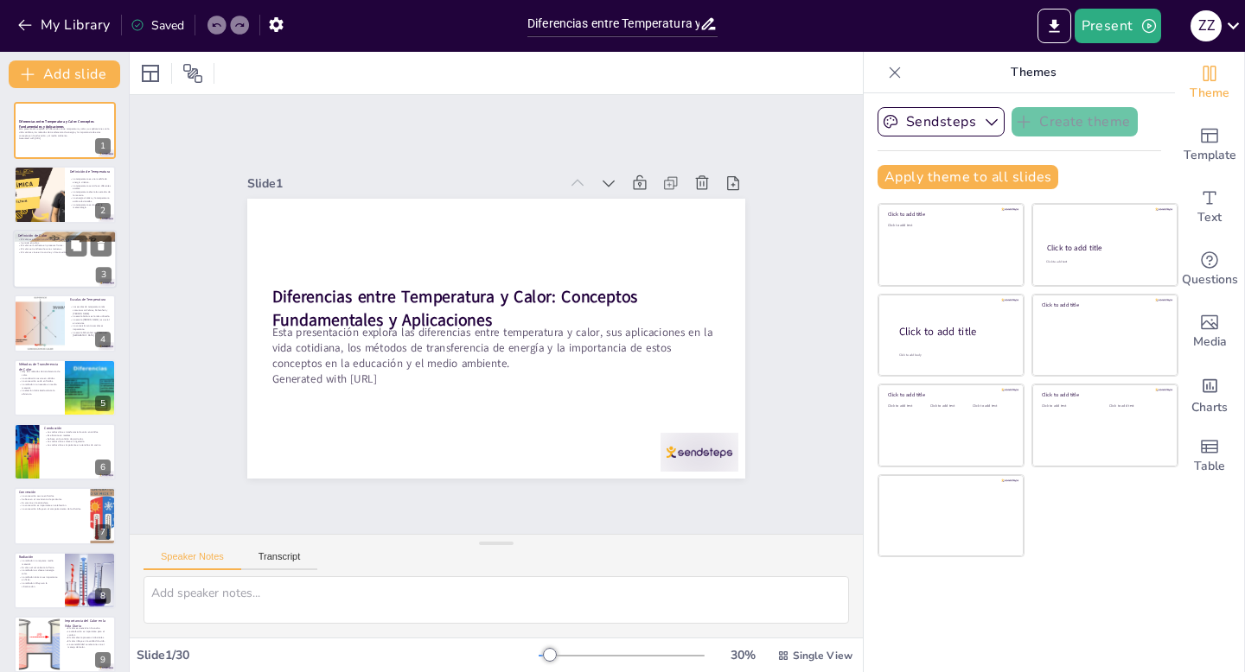
checkbox input "true"
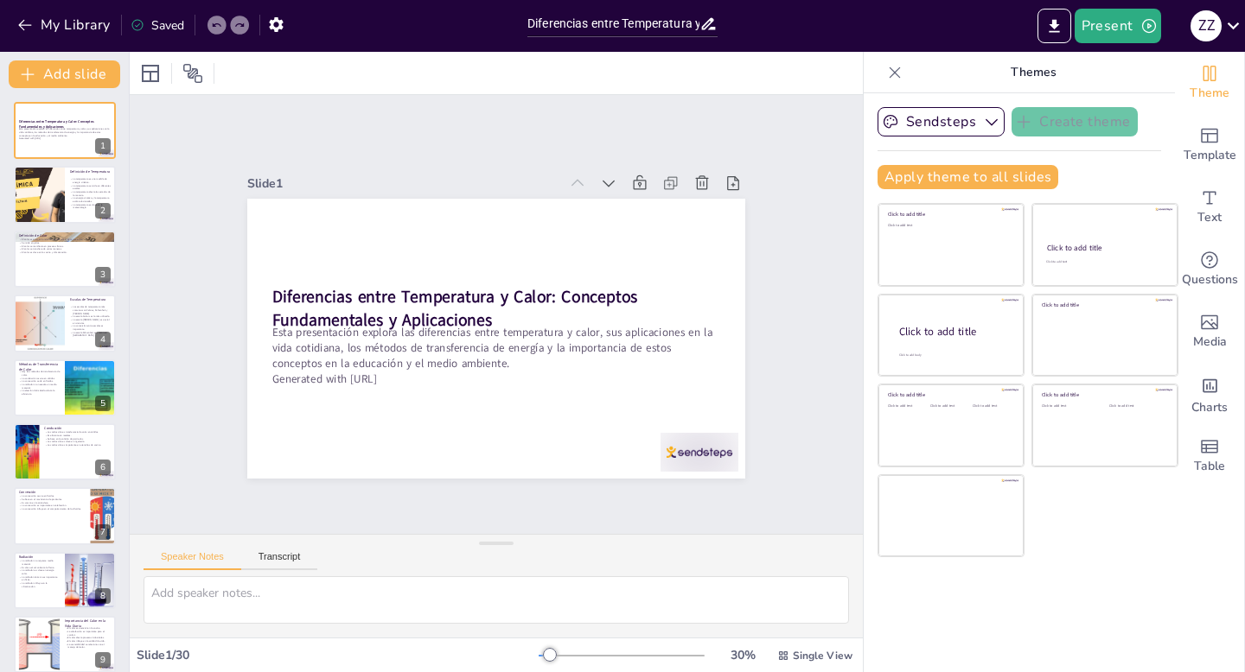
checkbox input "true"
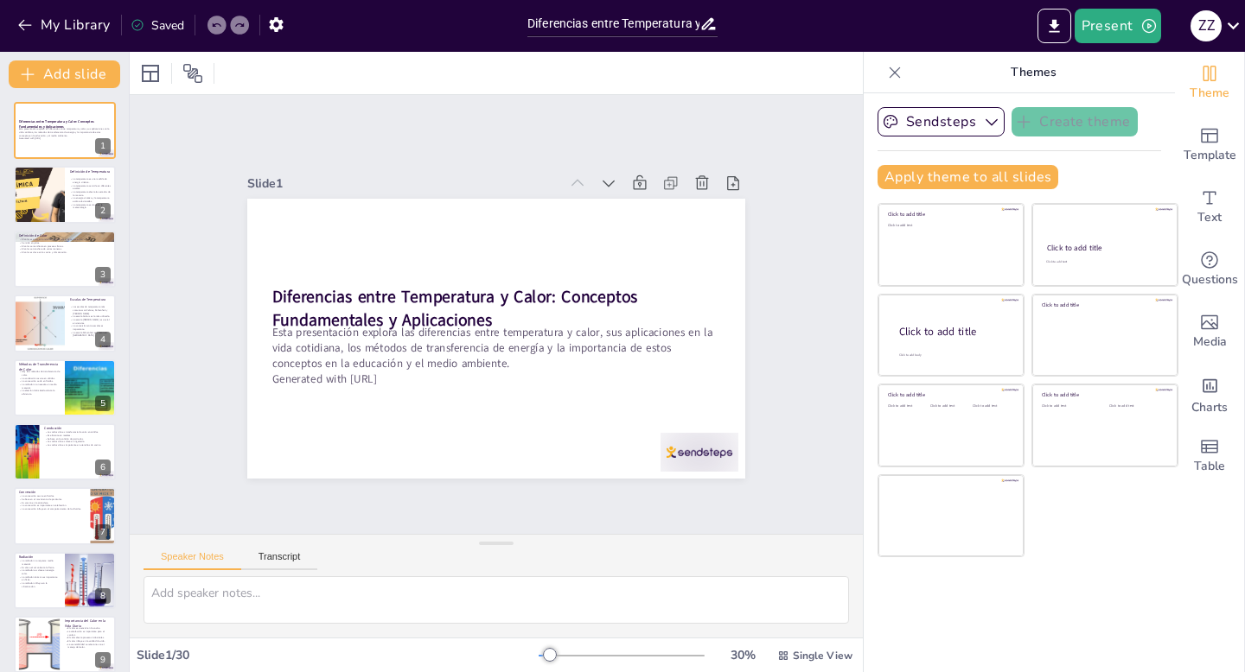
checkbox input "true"
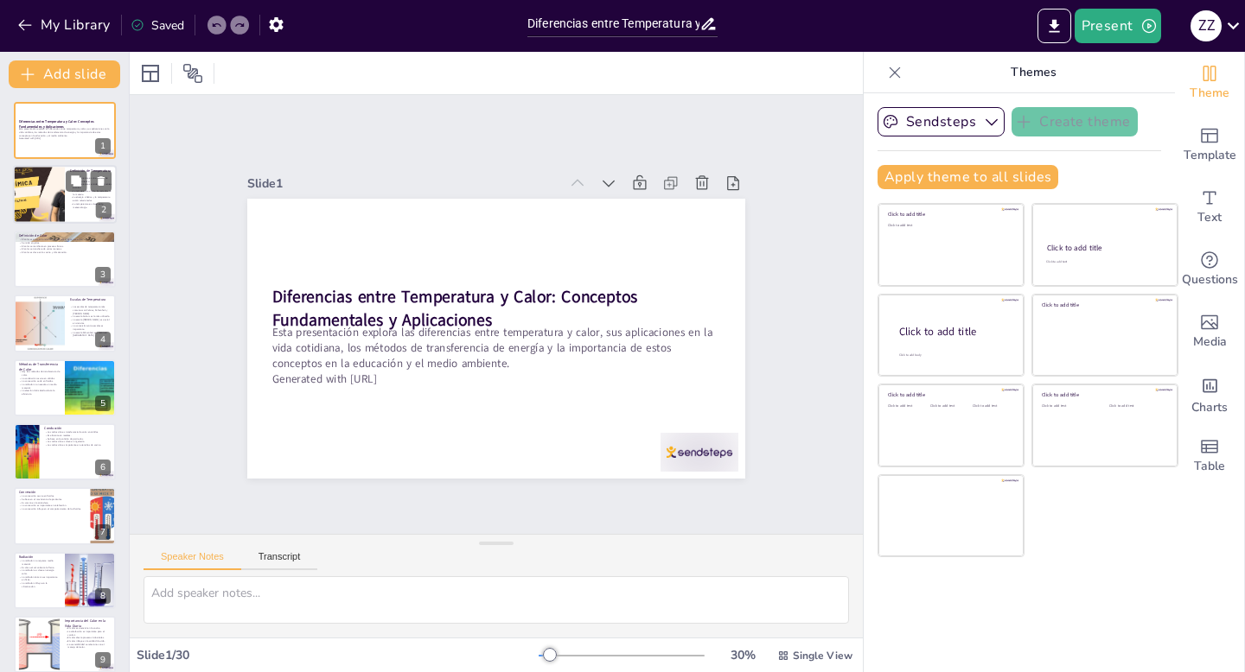
checkbox input "true"
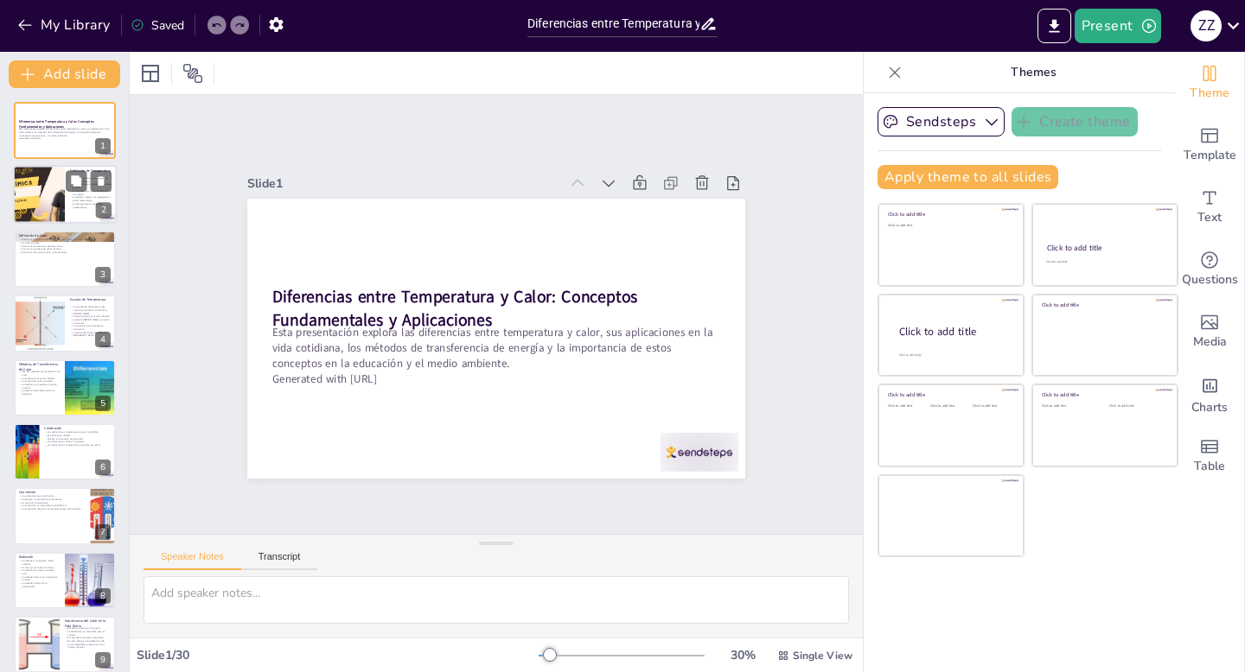
click at [49, 180] on div at bounding box center [39, 195] width 104 height 59
checkbox input "true"
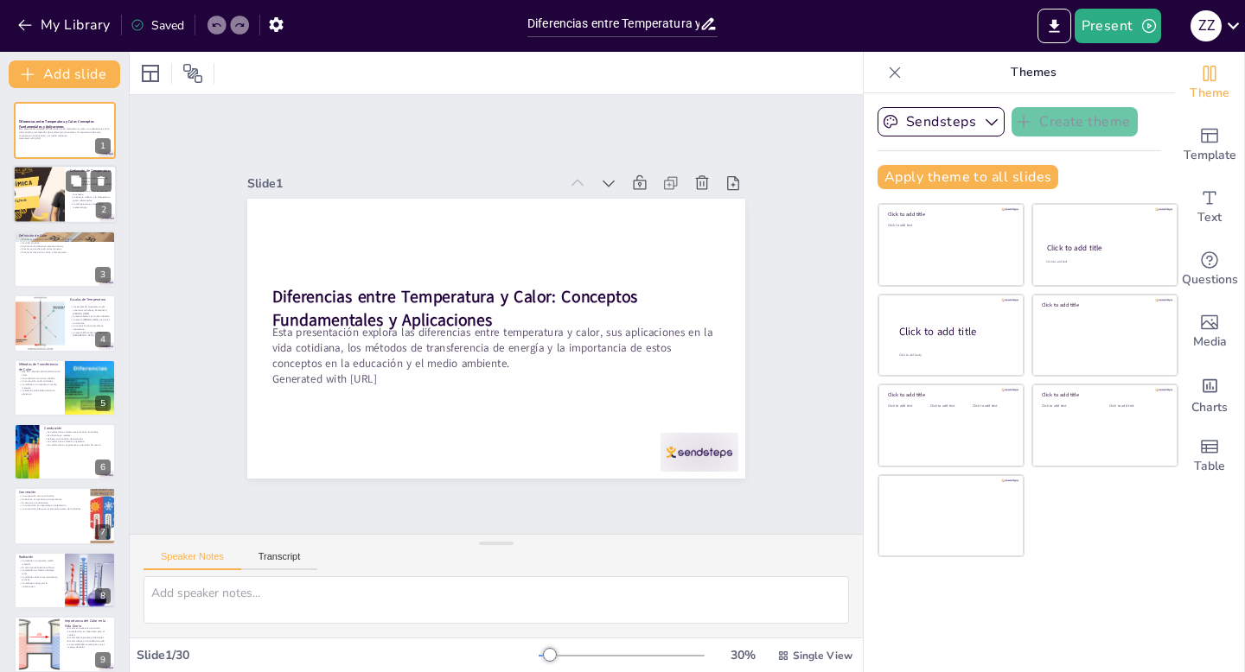
checkbox input "true"
type textarea "Lo ipsumdolors am consect a el seddoei temporin utlabore et dol magnaaliqu en a…"
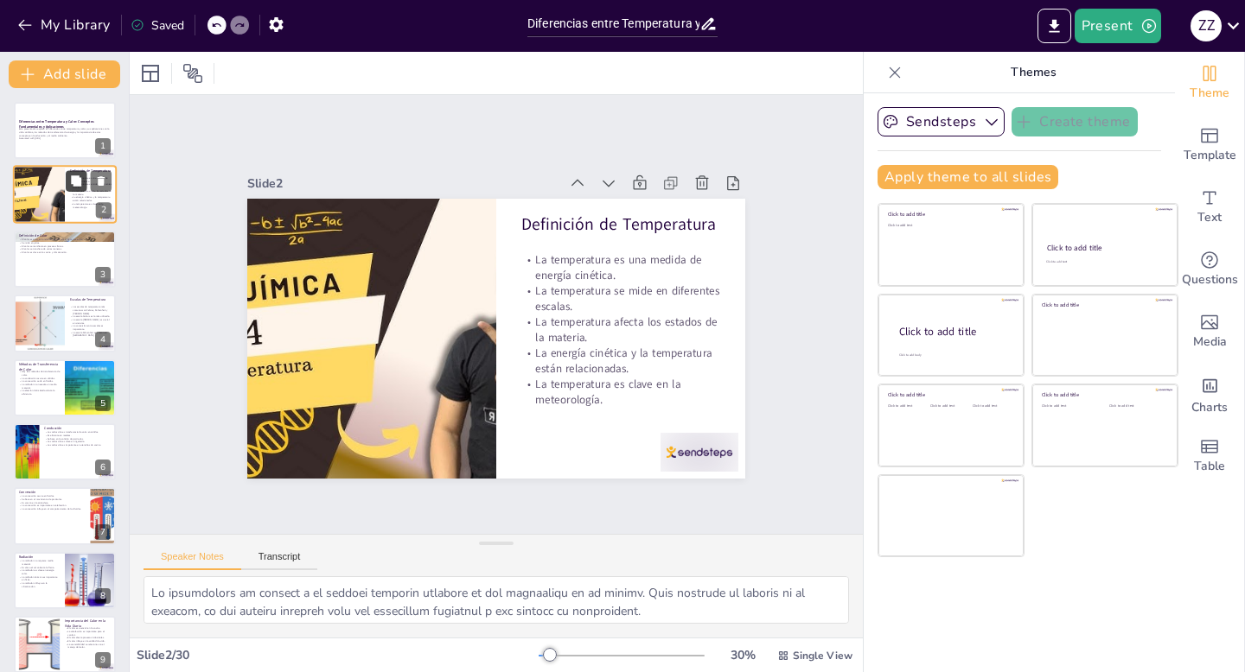
checkbox input "true"
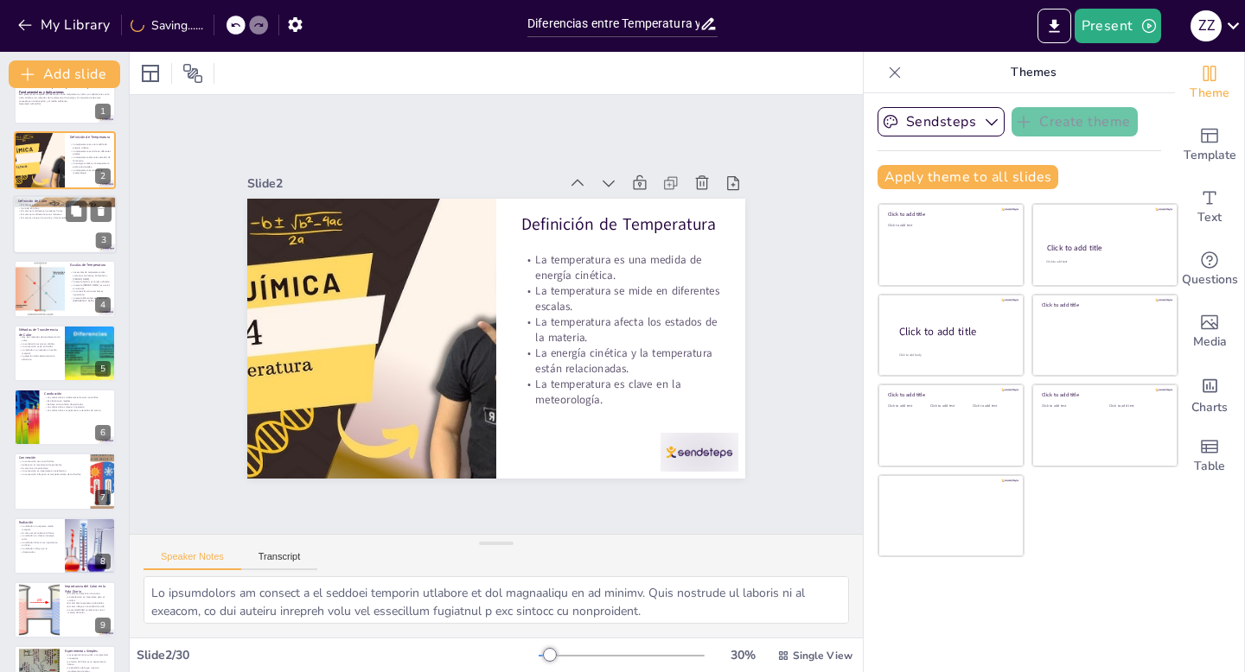
click at [62, 227] on div at bounding box center [65, 224] width 104 height 59
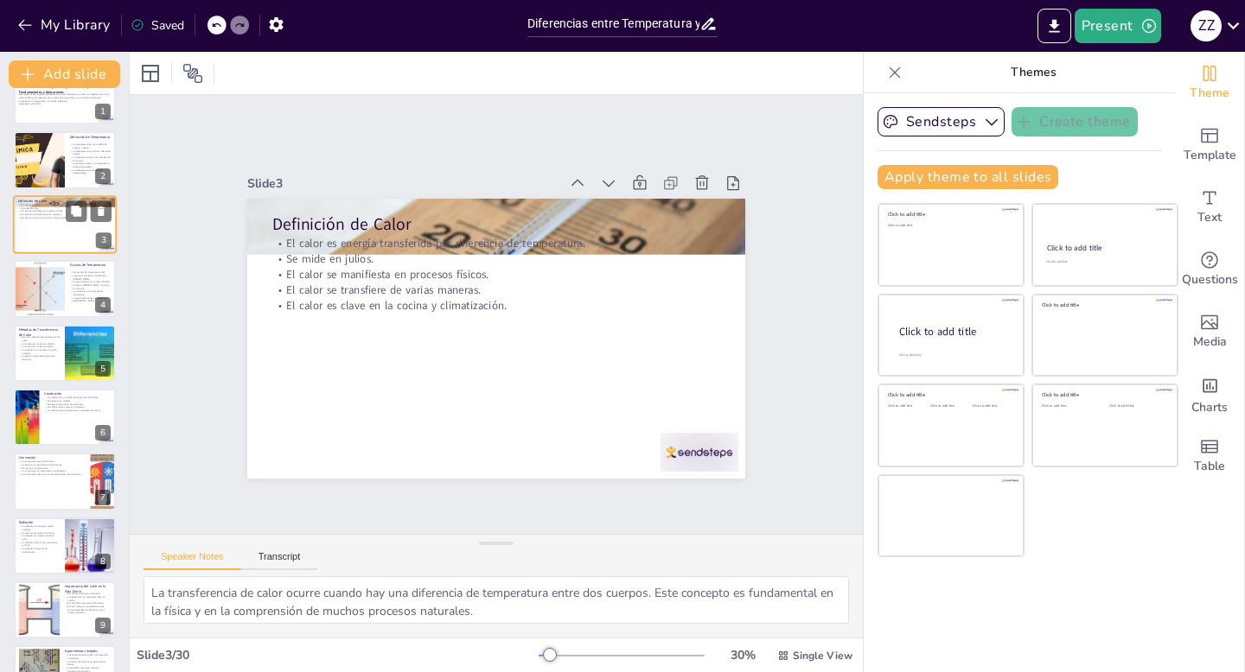
scroll to position [0, 0]
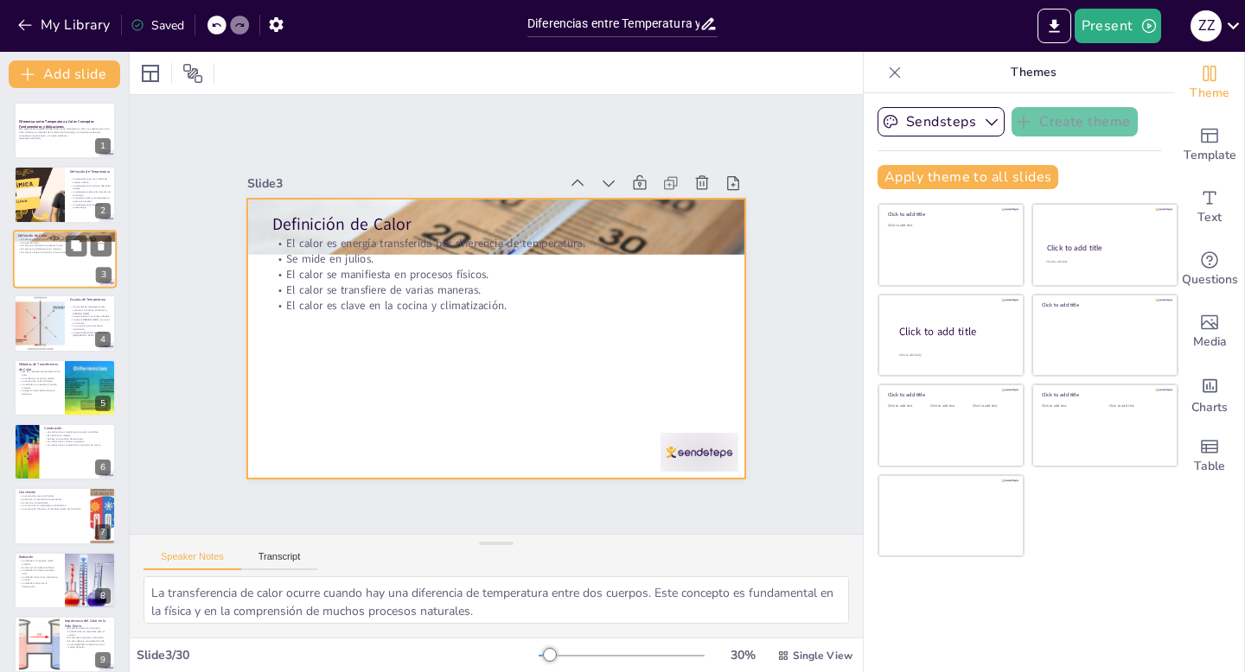
click at [44, 277] on div at bounding box center [65, 259] width 104 height 59
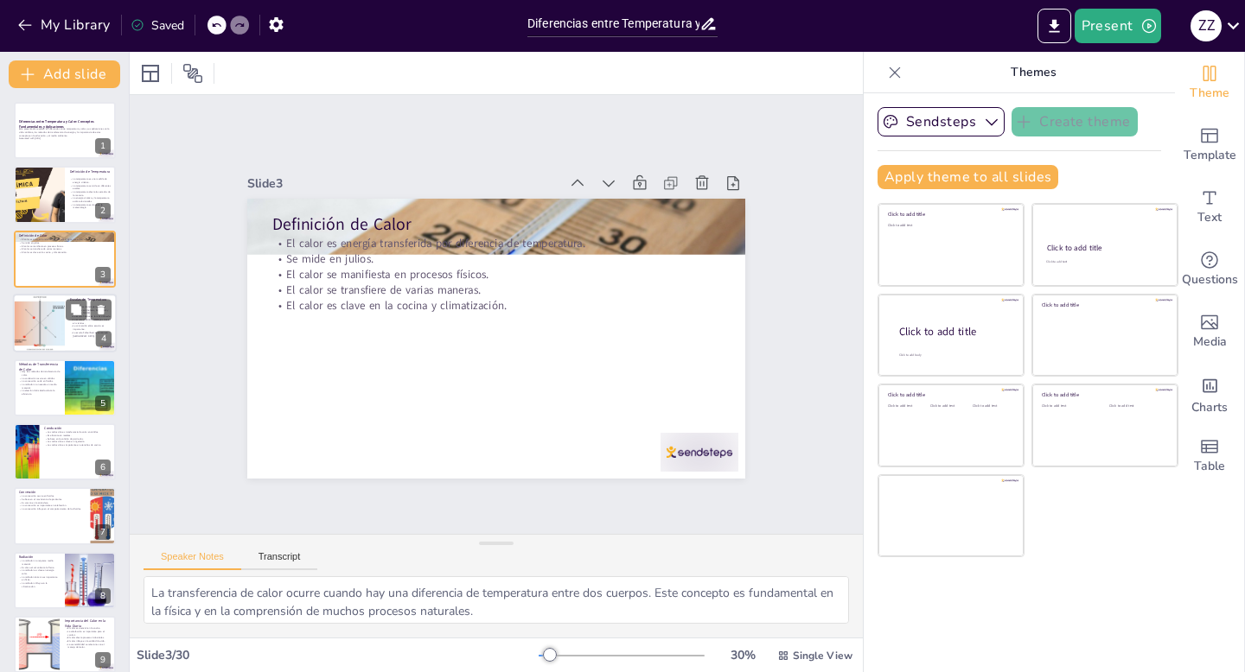
click at [40, 319] on div at bounding box center [39, 323] width 104 height 59
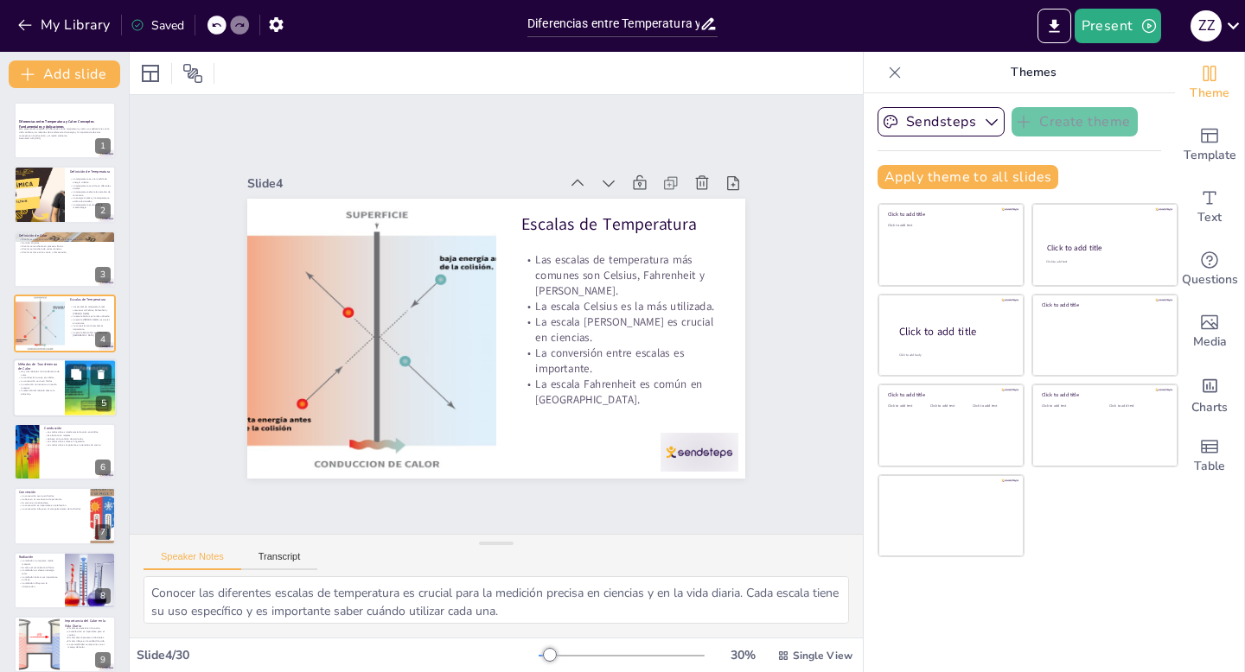
click at [29, 372] on p "Hay tres métodos de transferencia de calor." at bounding box center [38, 373] width 41 height 6
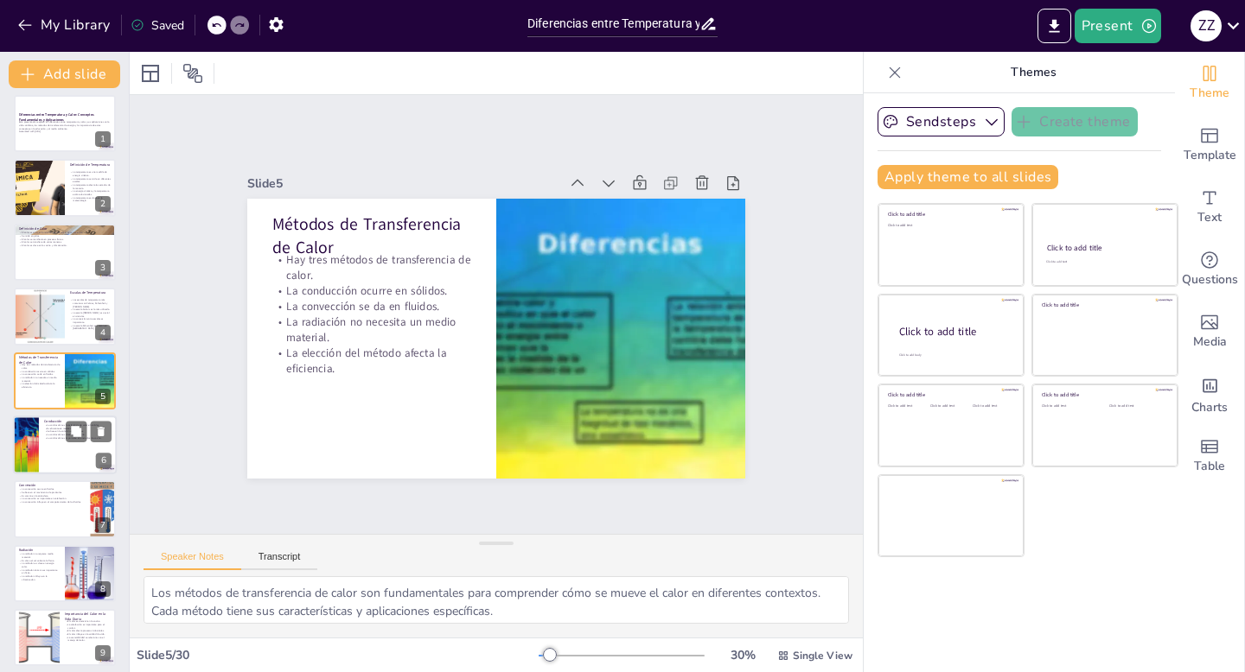
click at [45, 443] on div at bounding box center [65, 445] width 104 height 59
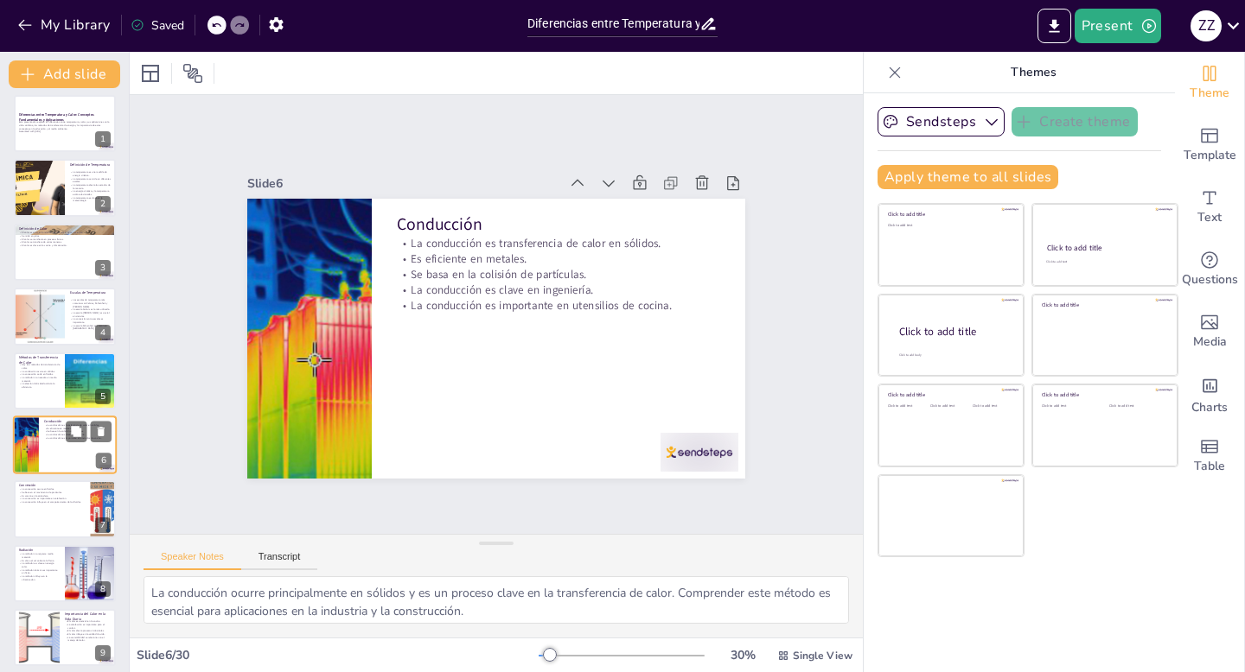
scroll to position [72, 0]
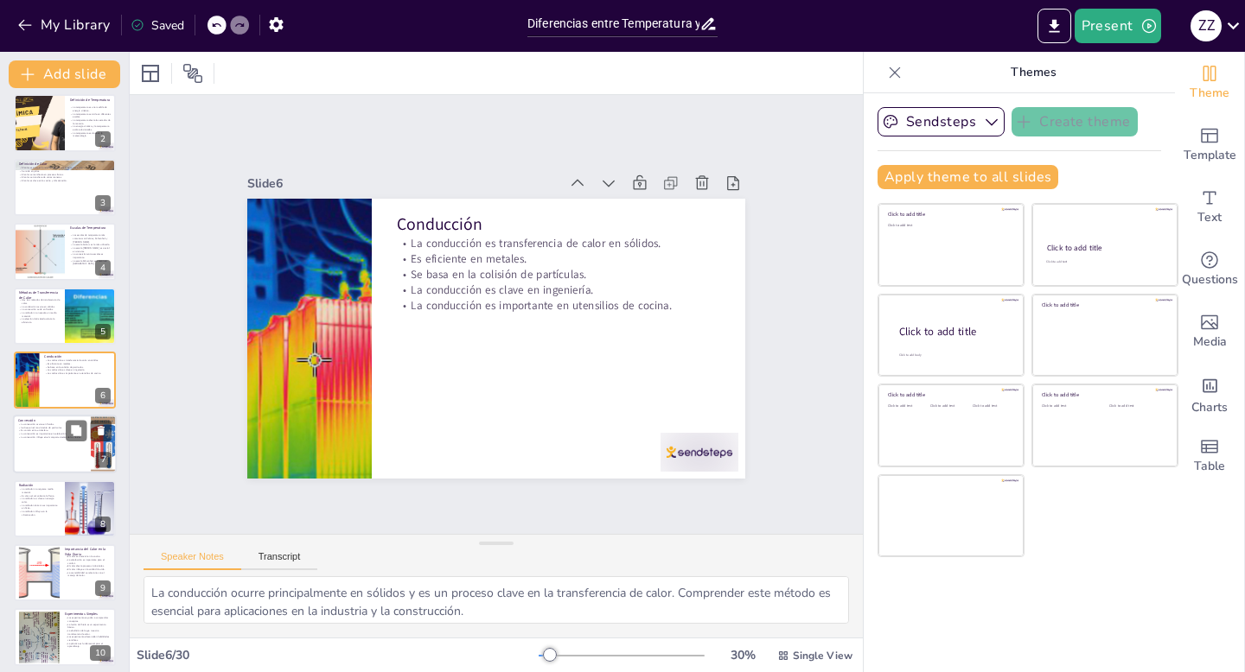
click at [39, 454] on div at bounding box center [65, 445] width 104 height 59
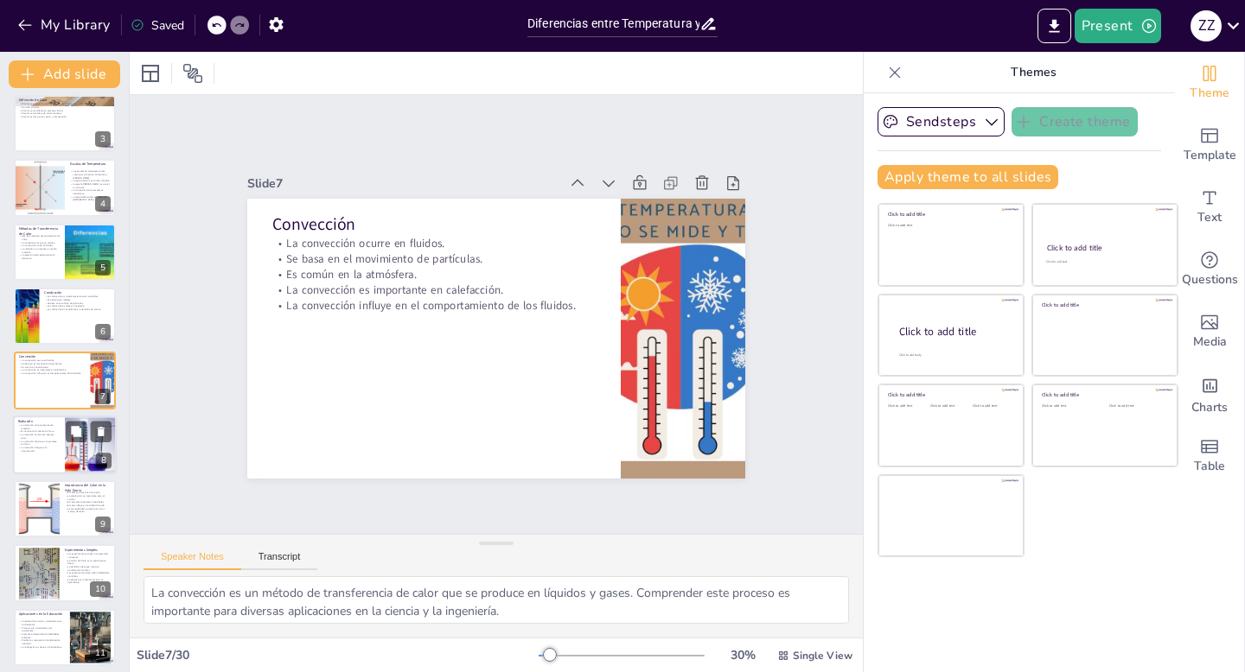
click at [46, 458] on div at bounding box center [65, 445] width 104 height 59
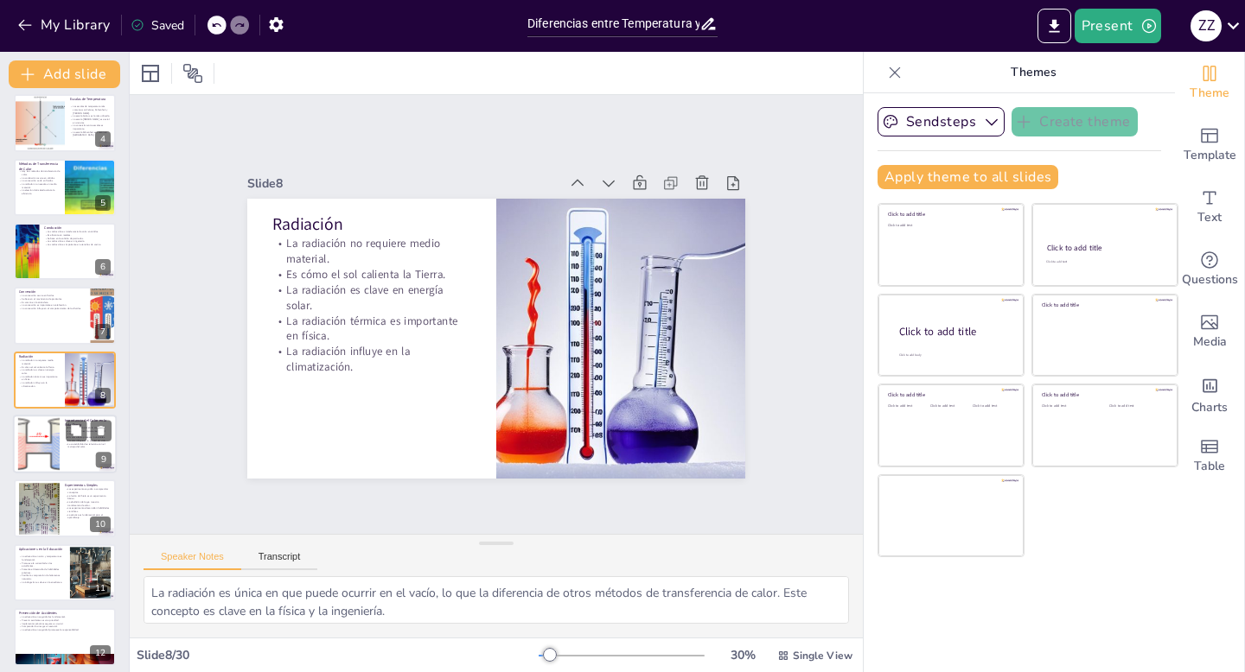
click at [54, 452] on div at bounding box center [38, 444] width 109 height 53
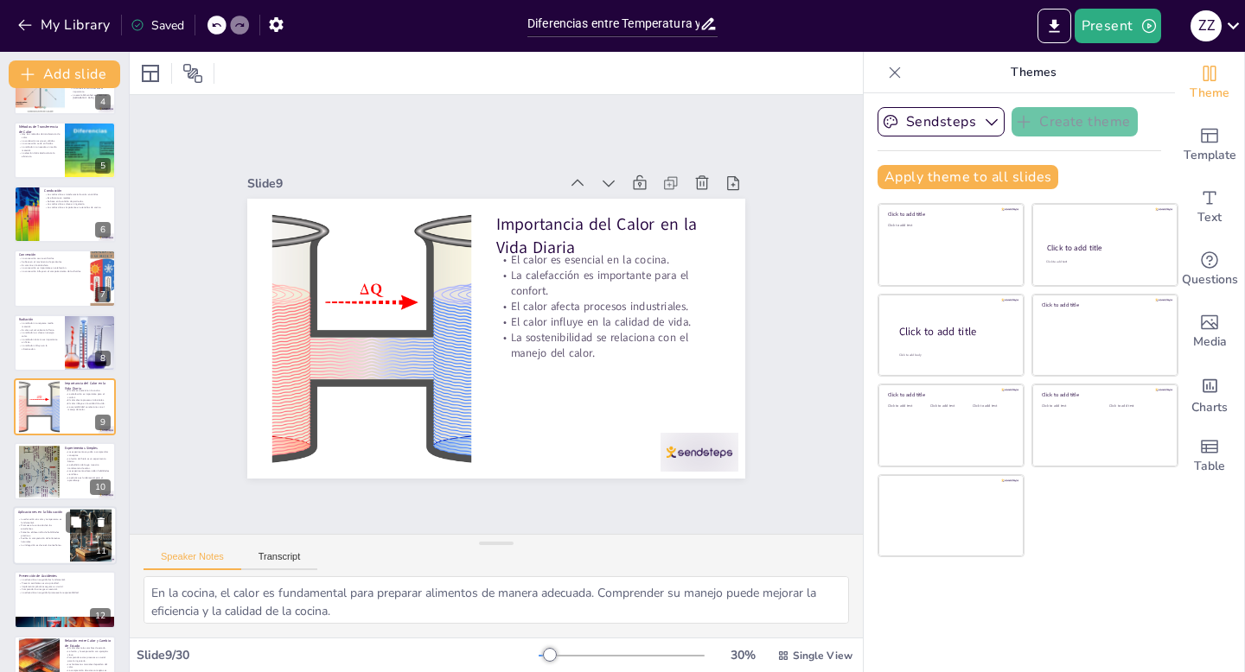
scroll to position [0, 0]
